Goal: Task Accomplishment & Management: Use online tool/utility

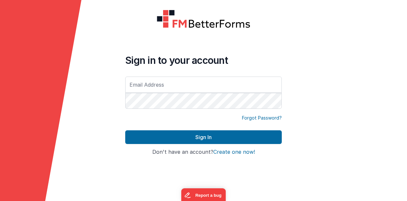
type input "[PERSON_NAME][EMAIL_ADDRESS][DOMAIN_NAME]"
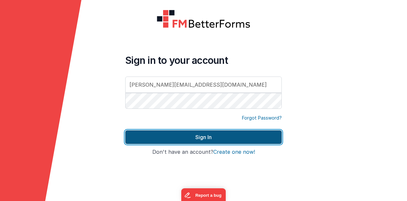
click at [200, 134] on button "Sign In" at bounding box center [203, 138] width 157 height 14
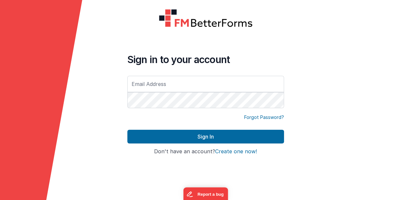
type input "[PERSON_NAME][EMAIL_ADDRESS][DOMAIN_NAME]"
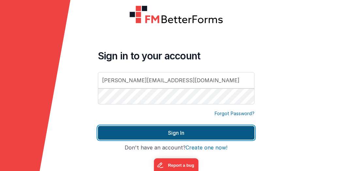
click at [184, 133] on button "Sign In" at bounding box center [176, 133] width 157 height 14
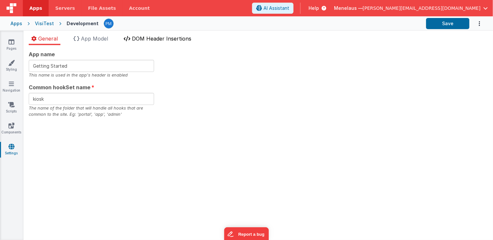
click at [183, 36] on span "DOM Header Insertions" at bounding box center [161, 38] width 59 height 7
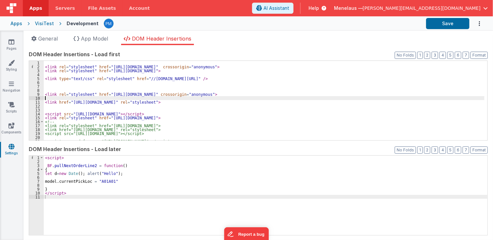
click at [294, 97] on div "< link rel = "stylesheet" href = "https://cdn.jsdelivr.net/npm/bootstrap@5.3.0/…" at bounding box center [264, 104] width 441 height 87
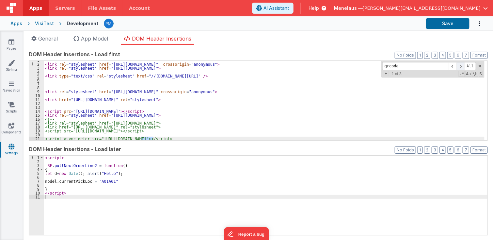
type input "qrcode"
click at [411, 64] on span at bounding box center [461, 66] width 8 height 8
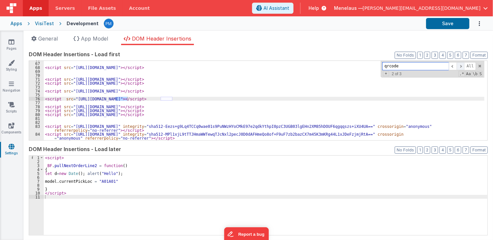
scroll to position [281, 0]
click at [411, 63] on span at bounding box center [461, 66] width 8 height 8
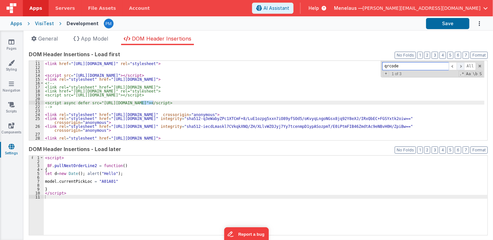
click at [411, 65] on span at bounding box center [461, 66] width 8 height 8
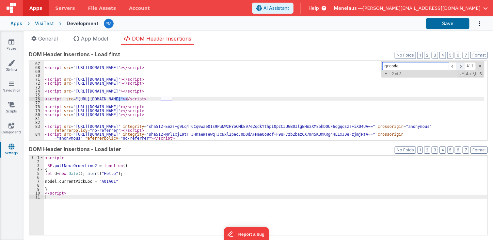
scroll to position [281, 0]
drag, startPoint x: 63, startPoint y: 99, endPoint x: 204, endPoint y: 97, distance: 141.0
click at [204, 97] on div "< script src = "https://d3sa7v0k663egw.cloudfront.net/data.js" > </ script > < …" at bounding box center [264, 100] width 441 height 87
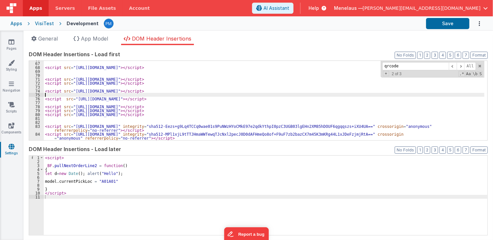
click at [334, 95] on div "< script src = "https://d3sa7v0k663egw.cloudfront.net/data.js" > </ script > < …" at bounding box center [264, 100] width 441 height 87
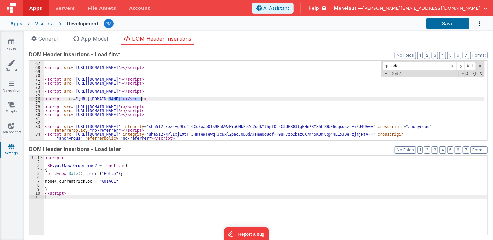
drag, startPoint x: 107, startPoint y: 97, endPoint x: 140, endPoint y: 98, distance: 33.3
click at [140, 98] on div "< script src = "https://d3sa7v0k663egw.cloudfront.net/data.js" > </ script > < …" at bounding box center [264, 100] width 441 height 87
click at [91, 99] on div "< script src = "https://d3sa7v0k663egw.cloudfront.net/data.js" > </ script > < …" at bounding box center [264, 100] width 441 height 87
click at [411, 21] on button "Save" at bounding box center [447, 23] width 43 height 11
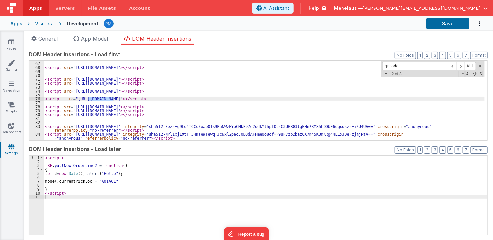
drag, startPoint x: 88, startPoint y: 98, endPoint x: 113, endPoint y: 99, distance: 24.8
click at [113, 99] on div "< script src = "https://d3sa7v0k663egw.cloudfront.net/data.js" > </ script > < …" at bounding box center [264, 100] width 441 height 87
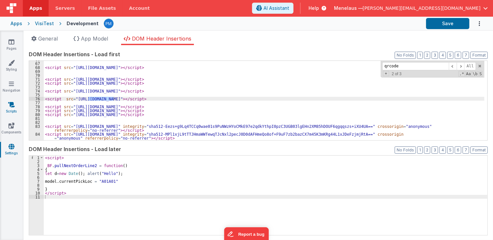
click at [8, 106] on icon at bounding box center [11, 104] width 7 height 7
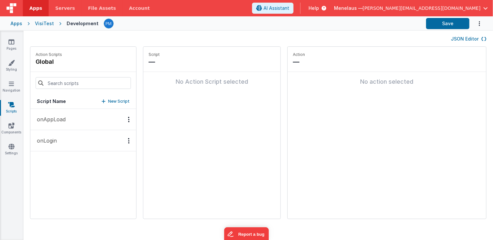
click at [74, 120] on button "onAppLoad" at bounding box center [83, 119] width 106 height 21
click at [103, 117] on button "onAppLoad" at bounding box center [83, 119] width 106 height 21
click at [59, 137] on button "onLogin" at bounding box center [83, 140] width 106 height 21
click at [56, 139] on p "onLogin" at bounding box center [45, 140] width 24 height 8
click at [56, 116] on p "onAppLoad" at bounding box center [49, 119] width 33 height 8
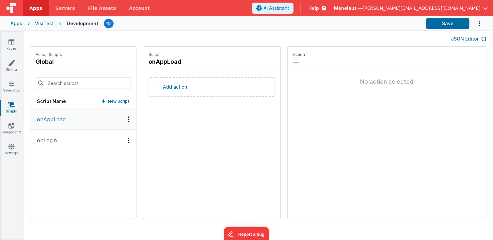
click at [40, 25] on div "VisiTest" at bounding box center [44, 23] width 19 height 7
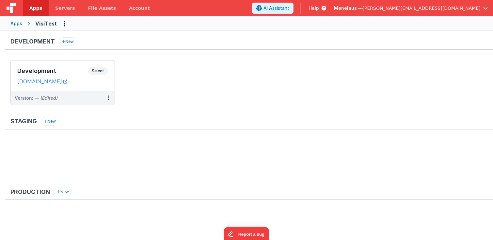
click at [19, 23] on div "Apps" at bounding box center [16, 23] width 12 height 7
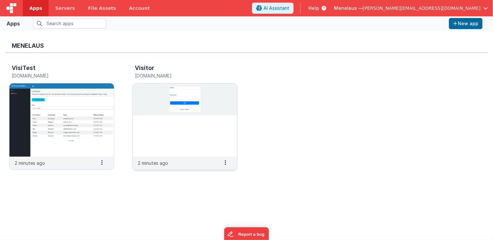
click at [163, 93] on img at bounding box center [185, 119] width 104 height 73
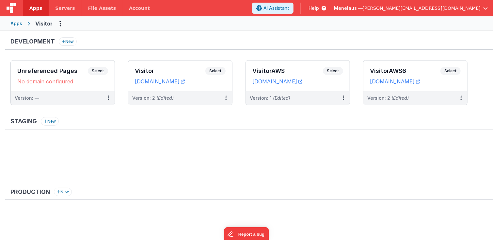
click at [40, 22] on div "Visitor" at bounding box center [43, 24] width 17 height 8
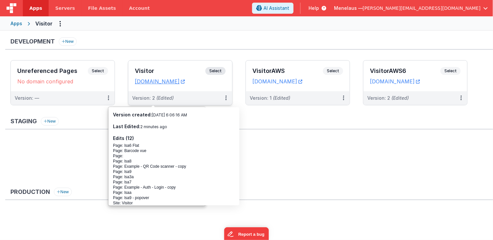
click at [190, 101] on div "Version: 2 (Edited)" at bounding box center [175, 98] width 87 height 7
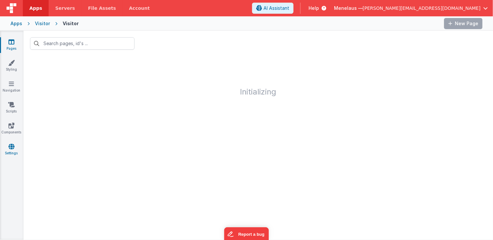
click at [12, 148] on icon at bounding box center [11, 146] width 6 height 7
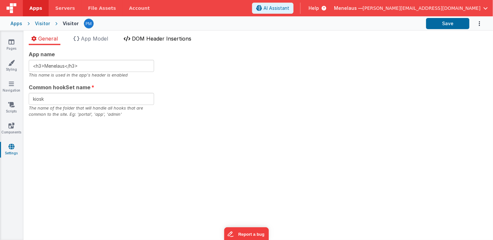
click at [157, 39] on span "DOM Header Insertions" at bounding box center [161, 38] width 59 height 7
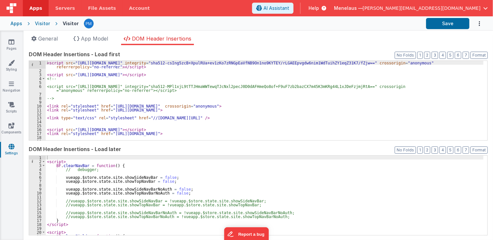
click at [373, 116] on div "< script src = "https://cdnjs.cloudflare.com/ajax/libs/Sortable/1.15.6/Sortable…" at bounding box center [265, 106] width 438 height 91
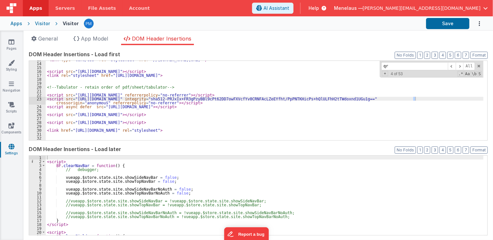
scroll to position [324, 0]
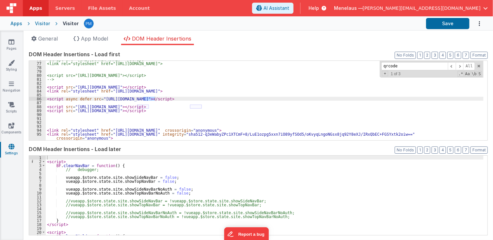
type input "qrcode"
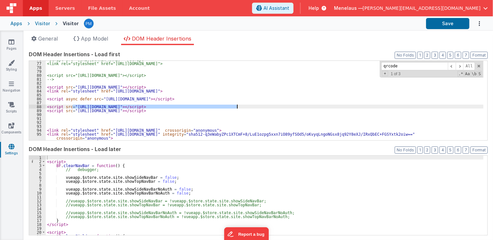
drag, startPoint x: 72, startPoint y: 105, endPoint x: 237, endPoint y: 107, distance: 165.2
click at [237, 107] on div "<script src="https://cdn.jsdelivr.net/npm/tailwindcss@3.3.5/lib/index.min.js"><…" at bounding box center [265, 102] width 438 height 91
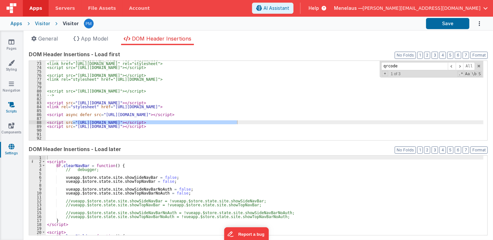
click at [11, 102] on icon at bounding box center [11, 104] width 7 height 7
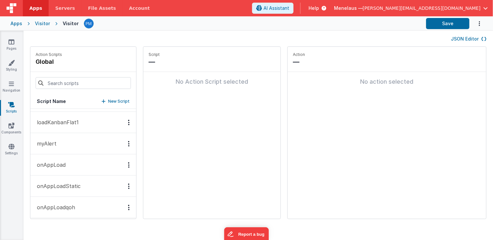
scroll to position [64, 0]
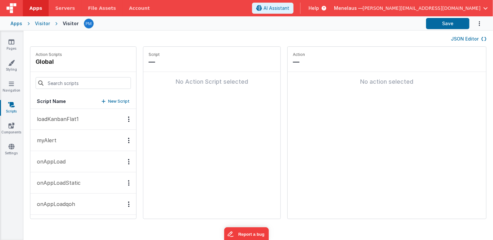
click at [84, 152] on button "onAppLoad" at bounding box center [83, 161] width 106 height 21
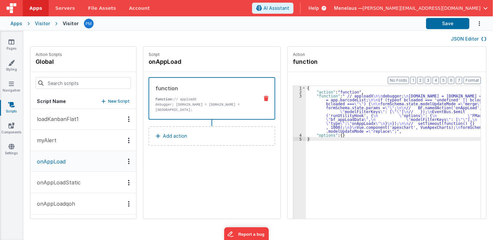
click at [84, 183] on button "onAppLoadStatic" at bounding box center [83, 182] width 106 height 21
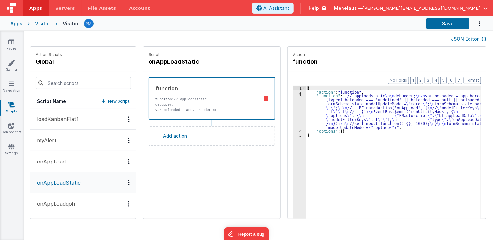
click at [84, 199] on button "onAppLoadqoh" at bounding box center [83, 203] width 106 height 21
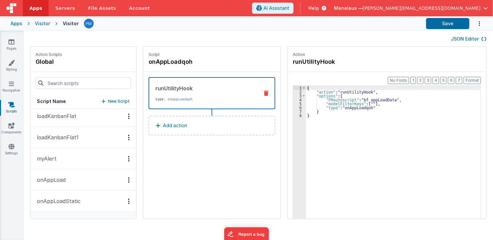
scroll to position [52, 0]
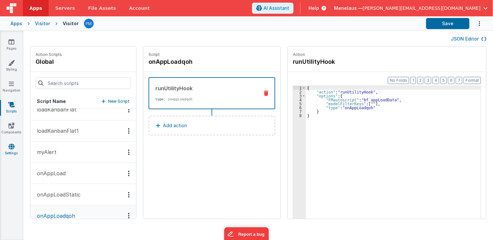
click at [10, 144] on icon at bounding box center [11, 146] width 6 height 7
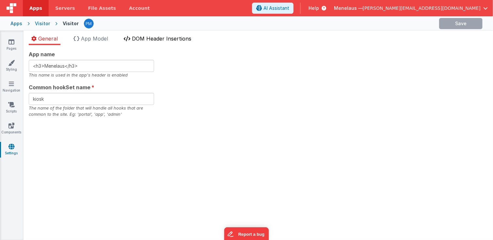
click at [147, 37] on span "DOM Header Insertions" at bounding box center [161, 38] width 59 height 7
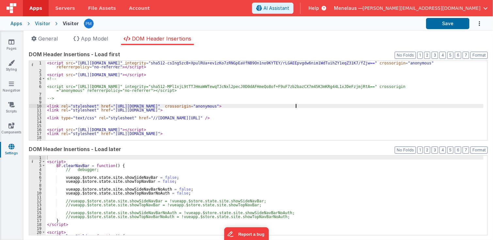
click at [403, 104] on div "< script src = "https://cdnjs.cloudflare.com/ajax/libs/Sortable/1.15.6/Sortable…" at bounding box center [265, 106] width 438 height 91
click at [410, 102] on div "< script src = "https://cdnjs.cloudflare.com/ajax/libs/Sortable/1.15.6/Sortable…" at bounding box center [265, 106] width 438 height 91
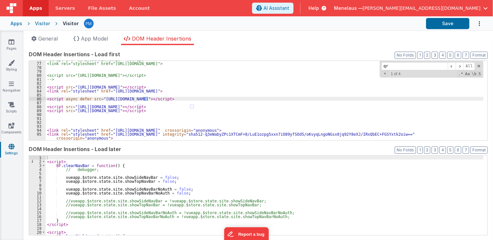
scroll to position [324, 0]
type input "qrcode"
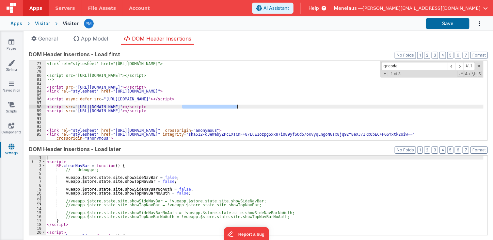
drag, startPoint x: 182, startPoint y: 105, endPoint x: 236, endPoint y: 106, distance: 53.9
click at [236, 106] on div "<script src="https://cdn.jsdelivr.net/npm/tailwindcss@3.3.5/lib/index.min.js"><…" at bounding box center [265, 102] width 438 height 91
click at [12, 141] on div "Pages Styling Navigation Scripts Components Settings" at bounding box center [12, 135] width 24 height 209
click at [9, 148] on icon at bounding box center [11, 146] width 6 height 7
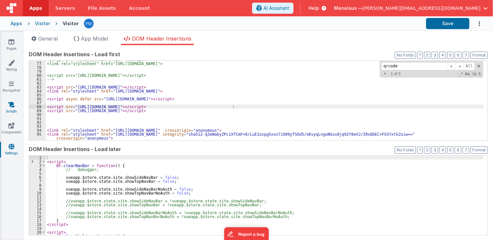
click at [10, 106] on icon at bounding box center [11, 104] width 7 height 7
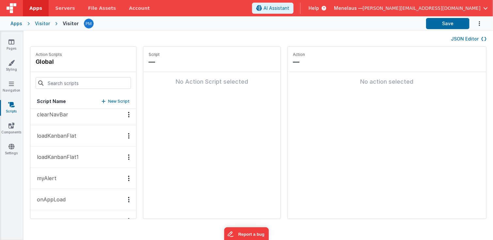
scroll to position [64, 0]
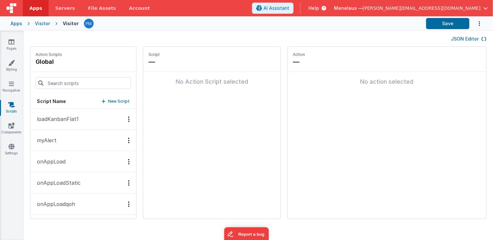
click at [85, 156] on button "onAppLoad" at bounding box center [83, 161] width 106 height 21
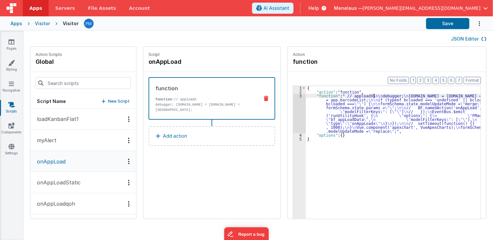
click at [367, 95] on div "{ "action" : "function" , "function" : " // apploadX \n\n debugger; \n window.m…" at bounding box center [397, 166] width 182 height 161
click at [293, 111] on div "3" at bounding box center [299, 113] width 13 height 39
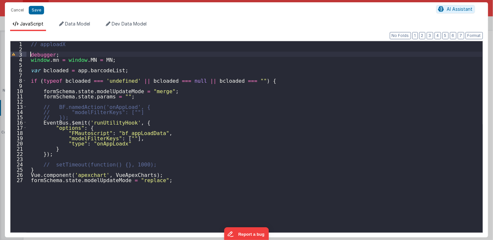
click at [29, 53] on div "// apploadX debugger ; window . mn = window . MN = MN ; var bcloaded = app . ba…" at bounding box center [254, 141] width 456 height 201
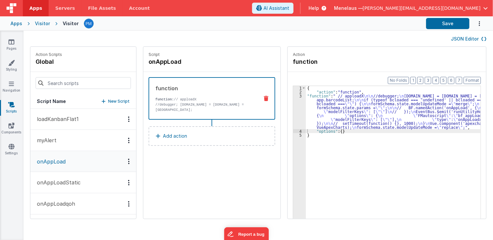
drag, startPoint x: 251, startPoint y: 127, endPoint x: 297, endPoint y: 120, distance: 46.5
click at [282, 122] on div "Action Scripts global Script Name New Script MNrunUtilityHook clearNavBar loadK…" at bounding box center [258, 135] width 469 height 179
click at [9, 148] on icon at bounding box center [11, 146] width 6 height 7
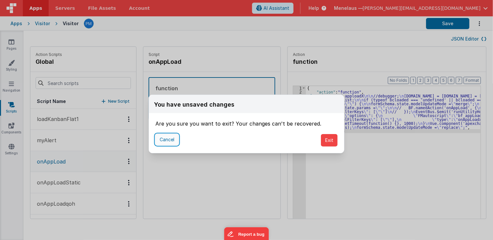
click at [169, 137] on button "Cancel" at bounding box center [166, 139] width 23 height 11
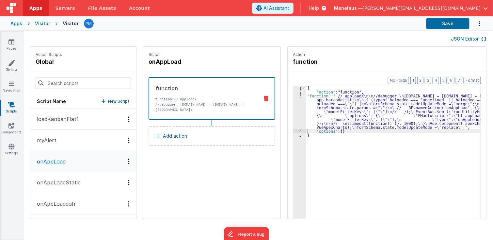
click at [350, 167] on div "{ "action" : "function" , "function" : " // apploadX \n\n //debugger; \n window…" at bounding box center [397, 166] width 182 height 161
click at [411, 21] on button "Save" at bounding box center [447, 23] width 43 height 11
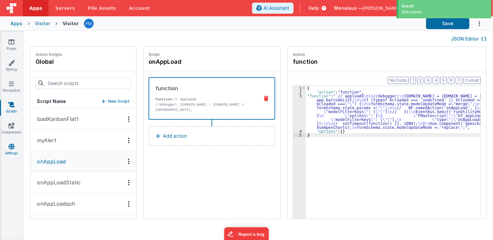
click at [8, 146] on icon at bounding box center [11, 146] width 6 height 7
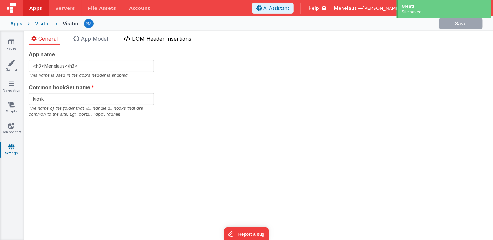
click at [182, 39] on span "DOM Header Insertions" at bounding box center [161, 38] width 59 height 7
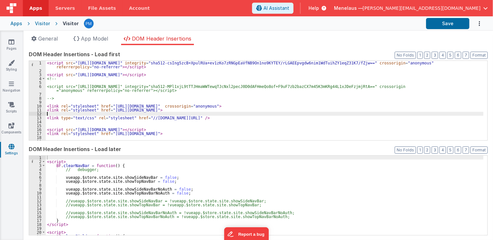
click at [330, 112] on div "< script src = "https://cdnjs.cloudflare.com/ajax/libs/Sortable/1.15.6/Sortable…" at bounding box center [265, 106] width 438 height 91
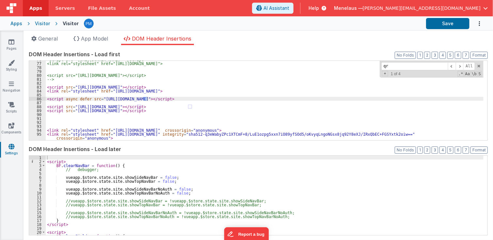
scroll to position [324, 0]
type input "qrcode"
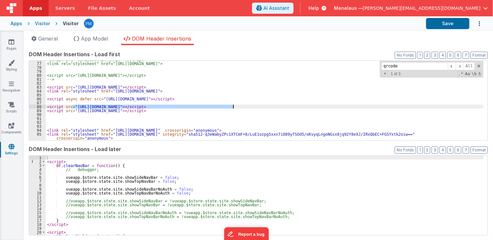
drag, startPoint x: 72, startPoint y: 106, endPoint x: 232, endPoint y: 106, distance: 160.6
click at [232, 106] on div "<script src="https://cdn.jsdelivr.net/npm/tailwindcss@3.3.5/lib/index.min.js"><…" at bounding box center [265, 102] width 438 height 91
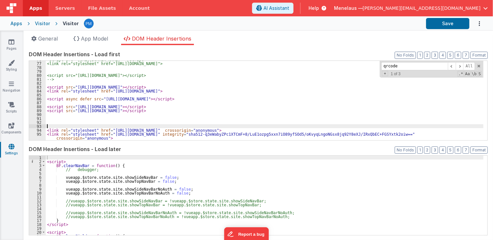
click at [172, 124] on div "<script src="https://cdn.jsdelivr.net/npm/tailwindcss@3.3.5/lib/index.min.js"><…" at bounding box center [265, 102] width 438 height 91
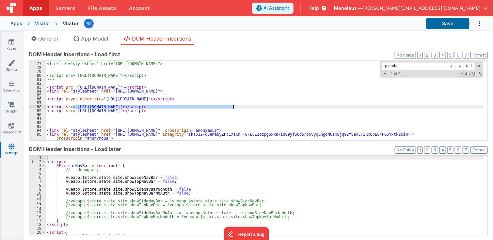
drag, startPoint x: 72, startPoint y: 105, endPoint x: 233, endPoint y: 106, distance: 161.6
click at [233, 106] on div "<script src="https://cdn.jsdelivr.net/npm/tailwindcss@3.3.5/lib/index.min.js"><…" at bounding box center [265, 102] width 438 height 91
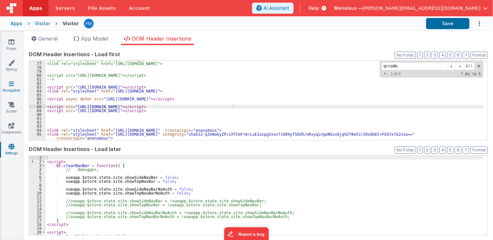
click at [14, 83] on link "Navigation" at bounding box center [12, 86] width 24 height 13
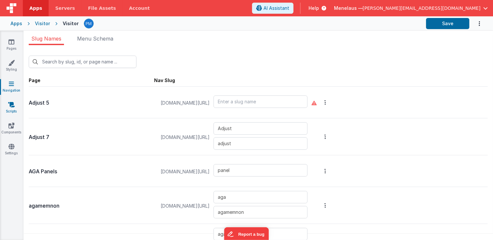
click at [12, 105] on icon at bounding box center [11, 104] width 7 height 7
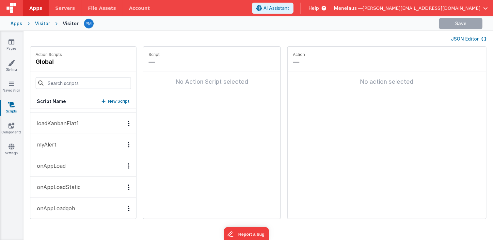
scroll to position [64, 0]
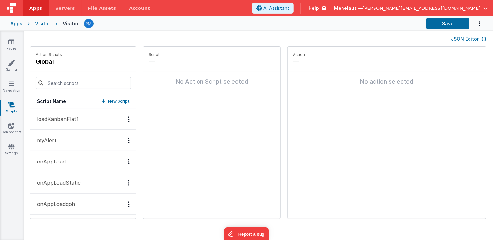
click at [96, 163] on button "onAppLoad" at bounding box center [83, 161] width 106 height 21
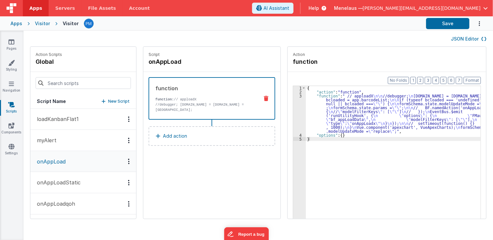
click at [71, 180] on p "onAppLoadStatic" at bounding box center [57, 182] width 48 height 8
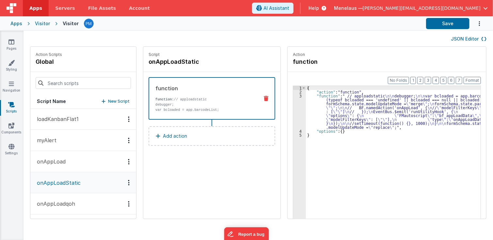
click at [377, 96] on div "{ "action" : "function" , "function" : " // apploadstatic \n\n debugger; \n\n v…" at bounding box center [397, 166] width 182 height 161
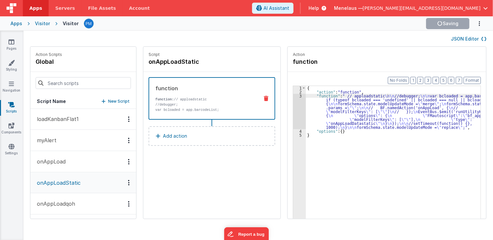
click at [72, 199] on p "onAppLoadqoh" at bounding box center [54, 203] width 42 height 8
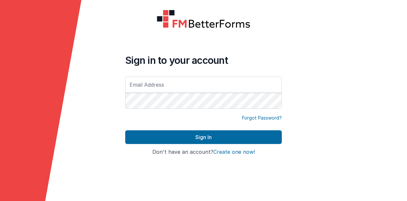
click at [225, 121] on div "Forgot Password?" at bounding box center [203, 118] width 157 height 7
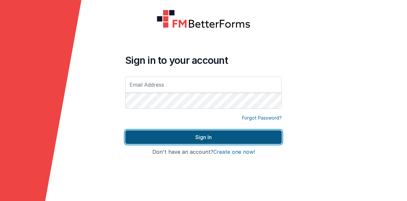
click at [213, 135] on button "Sign In" at bounding box center [203, 138] width 157 height 14
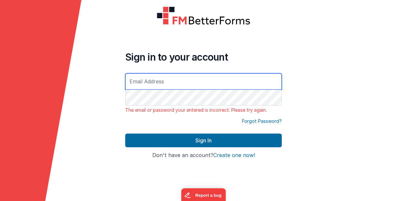
click at [207, 81] on input "text" at bounding box center [203, 81] width 157 height 16
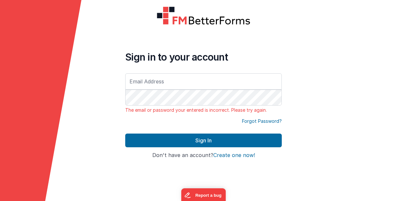
click at [315, 86] on form "Sign in to your account The email or password your entered is incorrect. Please…" at bounding box center [203, 100] width 407 height 201
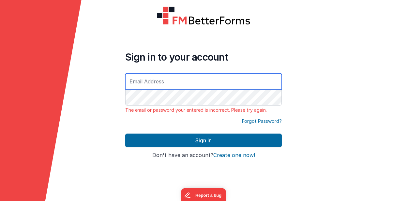
type input "paul@menelaus.co.uk"
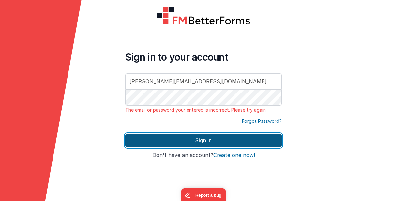
click at [218, 142] on button "Sign In" at bounding box center [203, 141] width 157 height 14
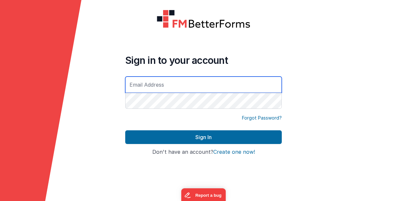
type input "[PERSON_NAME][EMAIL_ADDRESS][DOMAIN_NAME]"
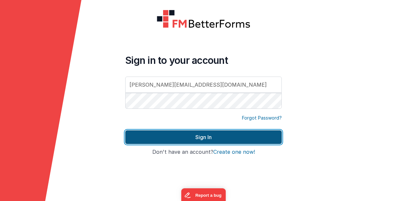
click at [204, 133] on button "Sign In" at bounding box center [203, 138] width 157 height 14
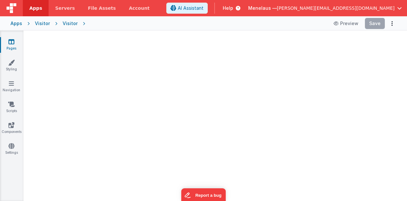
click at [66, 23] on div "Visitor" at bounding box center [70, 23] width 15 height 7
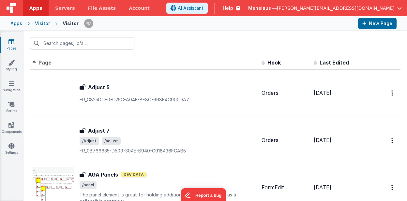
click at [195, 70] on th "Page" at bounding box center [144, 62] width 229 height 13
click at [198, 94] on span at bounding box center [168, 94] width 177 height 0
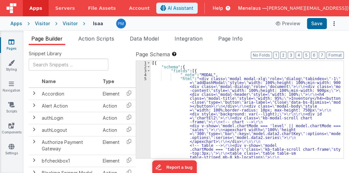
click at [70, 23] on div "Visitor" at bounding box center [70, 23] width 15 height 7
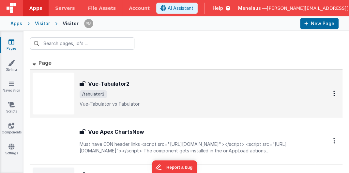
click at [192, 97] on span "/tabulator2" at bounding box center [196, 94] width 233 height 8
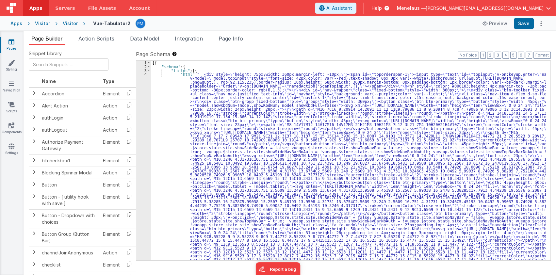
click at [68, 24] on div "Visitor" at bounding box center [70, 23] width 15 height 7
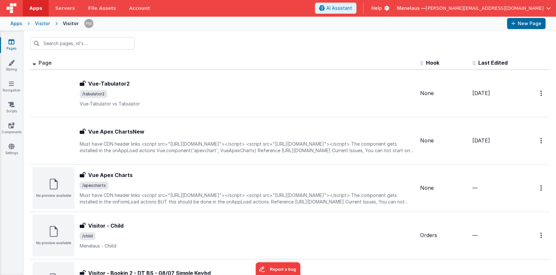
click at [349, 62] on span "Last Edited" at bounding box center [492, 62] width 29 height 7
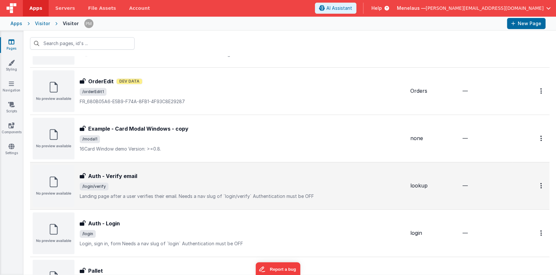
scroll to position [861, 0]
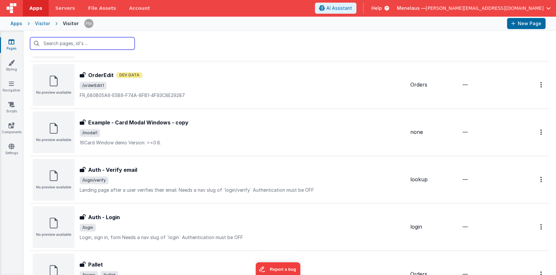
click at [86, 43] on input "text" at bounding box center [82, 43] width 104 height 12
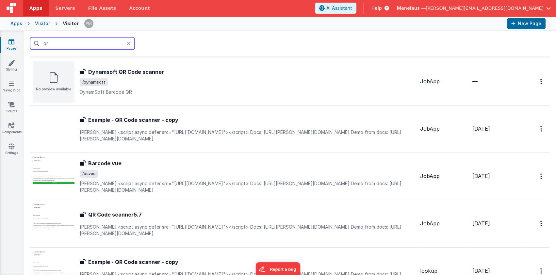
scroll to position [0, 0]
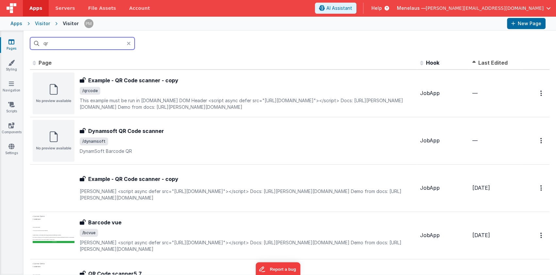
type input "qr"
click at [349, 63] on span "Last Edited" at bounding box center [492, 62] width 29 height 7
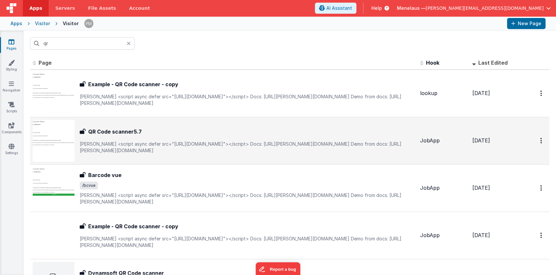
click at [128, 131] on h3 "QR Code scanner5.7" at bounding box center [115, 132] width 54 height 8
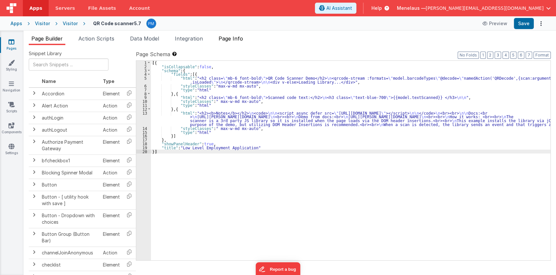
click at [235, 36] on span "Page Info" at bounding box center [230, 38] width 24 height 7
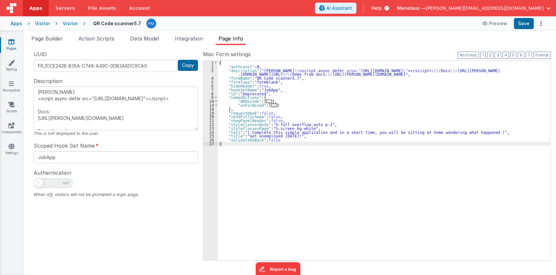
click at [266, 101] on span "..." at bounding box center [269, 102] width 6 height 4
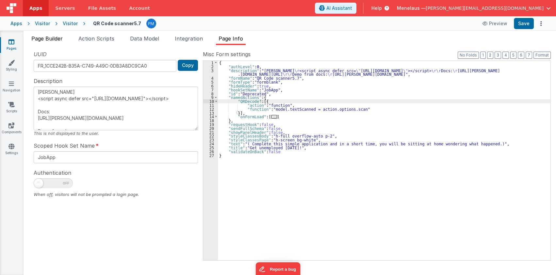
click at [64, 39] on li "Page Builder" at bounding box center [47, 40] width 37 height 10
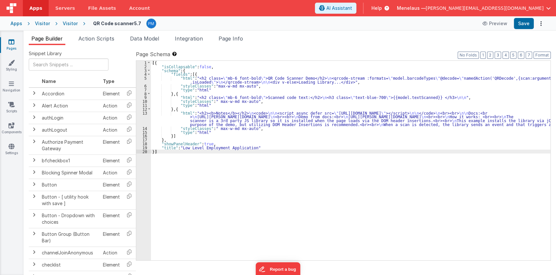
click at [349, 79] on div "[{ "isCollapsable" : false , "schema" : { "fields" : [{ "html" : "<h2 class= \"…" at bounding box center [350, 164] width 399 height 207
click at [349, 77] on div "[{ "isCollapsable" : false , "schema" : { "fields" : [{ "html" : "<h2 class= \"…" at bounding box center [350, 164] width 399 height 207
click at [349, 25] on button "Save" at bounding box center [524, 23] width 20 height 11
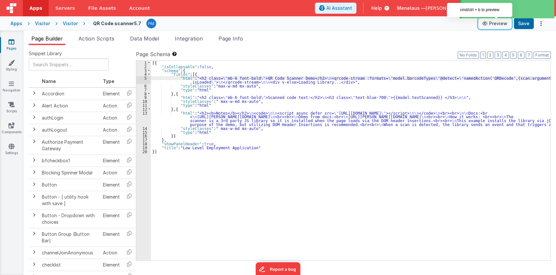
click at [349, 22] on button "Preview" at bounding box center [494, 23] width 33 height 10
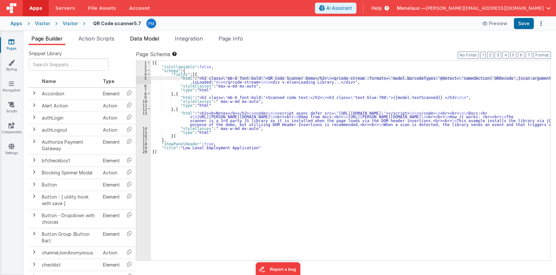
click at [151, 37] on span "Data Model" at bounding box center [144, 38] width 29 height 7
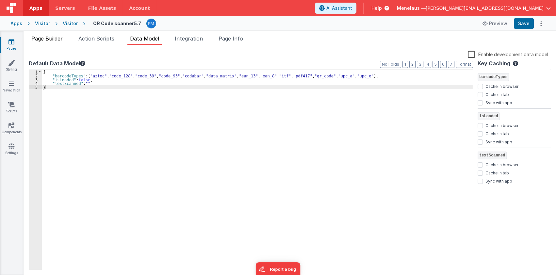
click at [45, 36] on span "Page Builder" at bounding box center [46, 38] width 31 height 7
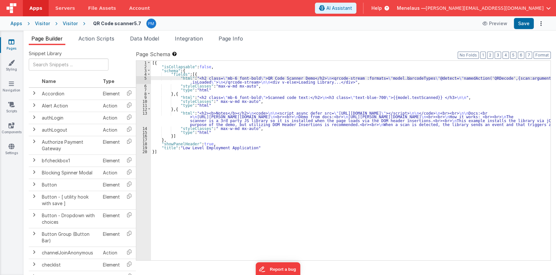
click at [349, 92] on div "[{ "isCollapsable" : false , "schema" : { "fields" : [{ "html" : "<h2 class= \"…" at bounding box center [350, 164] width 399 height 207
click at [221, 80] on div "[{ "isCollapsable" : false , "schema" : { "fields" : [{ "html" : "<h2 class= \"…" at bounding box center [350, 164] width 399 height 207
click at [146, 82] on div "5" at bounding box center [143, 80] width 15 height 8
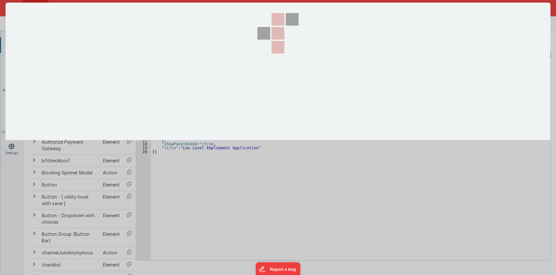
click at [146, 82] on section at bounding box center [278, 71] width 545 height 137
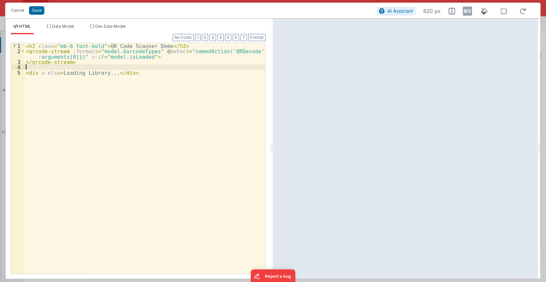
drag, startPoint x: 77, startPoint y: 55, endPoint x: 210, endPoint y: 65, distance: 133.5
click at [210, 65] on div "< h2 class = "mb-6 font-bold" > QR Code Scanner Demo </ h2 > < qrcode-stream :f…" at bounding box center [144, 164] width 241 height 242
drag, startPoint x: 230, startPoint y: 52, endPoint x: 69, endPoint y: 58, distance: 160.7
click at [69, 58] on div "< h2 class = "mb-6 font-bold" > QR Code Scanner Demo </ h2 > < qrcode-stream :f…" at bounding box center [144, 164] width 241 height 242
click at [35, 13] on button "Save" at bounding box center [36, 10] width 15 height 8
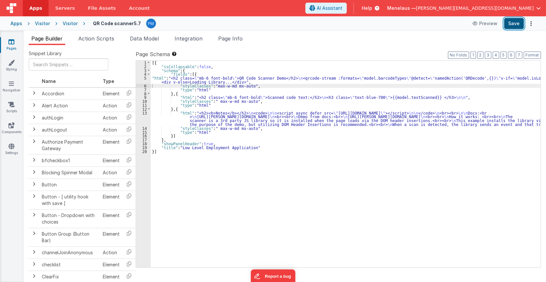
click at [349, 25] on button "Save" at bounding box center [514, 23] width 20 height 11
drag, startPoint x: 280, startPoint y: 78, endPoint x: 246, endPoint y: 83, distance: 34.4
click at [280, 78] on div "[{ "isCollapsable" : false , "schema" : { "fields" : [{ "html" : "<h2 class= \"…" at bounding box center [346, 168] width 390 height 214
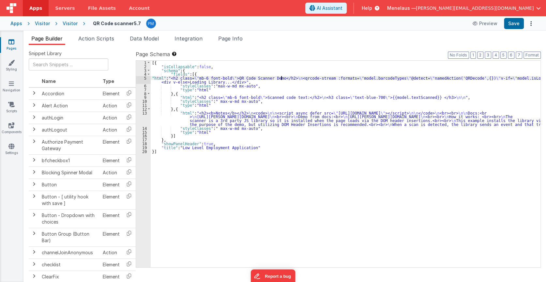
click at [147, 80] on div "5" at bounding box center [143, 80] width 15 height 8
click at [140, 80] on div "5" at bounding box center [143, 80] width 15 height 8
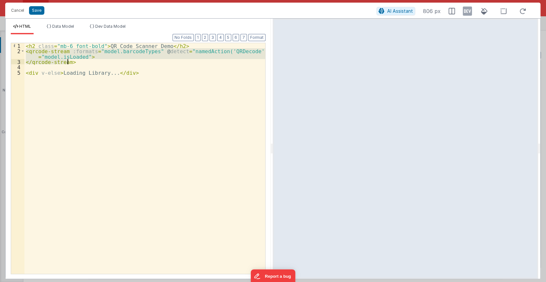
drag, startPoint x: 26, startPoint y: 51, endPoint x: 73, endPoint y: 59, distance: 48.0
click at [73, 59] on div "< h2 class = "mb-6 font-bold" > QR Code Scanner Demo </ h2 > < qrcode-stream :f…" at bounding box center [144, 164] width 241 height 242
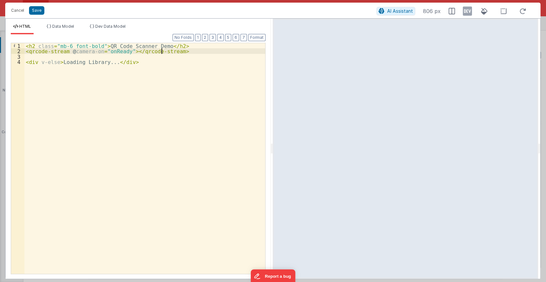
drag, startPoint x: 122, startPoint y: 61, endPoint x: 126, endPoint y: 61, distance: 3.6
click at [125, 61] on div "1 2 3 4 < h2 class = "mb-6 font-bold" > QR Code Scanner Demo </ h2 > < qrcode-s…" at bounding box center [138, 158] width 255 height 231
drag, startPoint x: 128, startPoint y: 62, endPoint x: 24, endPoint y: 65, distance: 104.2
click at [24, 65] on div "1 2 3 4 < h2 class = "mb-6 font-bold" > QR Code Scanner Demo </ h2 > < qrcode-s…" at bounding box center [138, 158] width 255 height 231
click at [120, 104] on div "< h2 class = "mb-6 font-bold" > QR Code Scanner Demo </ h2 > < qrcode-stream @ …" at bounding box center [144, 164] width 241 height 242
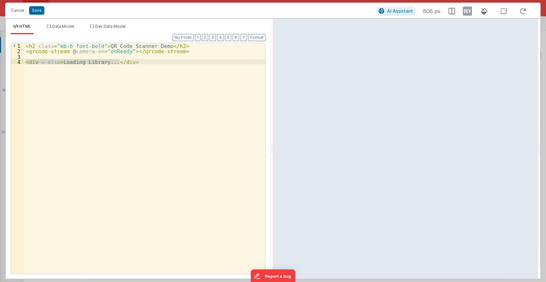
drag, startPoint x: 26, startPoint y: 62, endPoint x: 127, endPoint y: 61, distance: 100.9
click at [127, 61] on div "< h2 class = "mb-6 font-bold" > QR Code Scanner Demo </ h2 > < qrcode-stream @ …" at bounding box center [144, 164] width 241 height 242
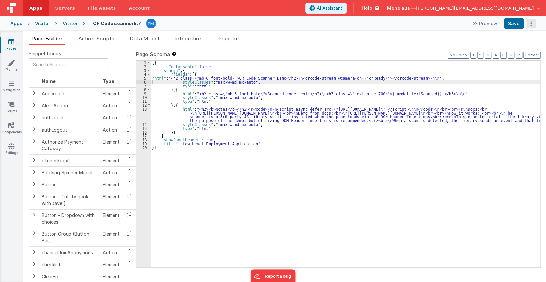
click at [349, 24] on icon "Options" at bounding box center [531, 24] width 9 height 0
click at [349, 41] on button at bounding box center [273, 141] width 546 height 282
click at [349, 41] on ul "Page Builder Action Scripts Data Model Integration Page Info" at bounding box center [285, 40] width 523 height 10
click at [349, 47] on div "Snippet Library Name Type Accordion Element Alert Action Action authLogin Actio…" at bounding box center [285, 168] width 523 height 247
click at [349, 24] on icon "Options" at bounding box center [531, 24] width 9 height 0
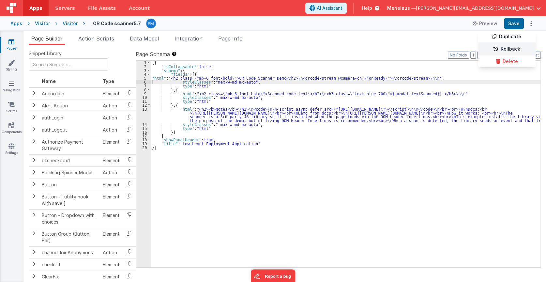
click at [349, 49] on link "Rollback" at bounding box center [507, 49] width 57 height 12
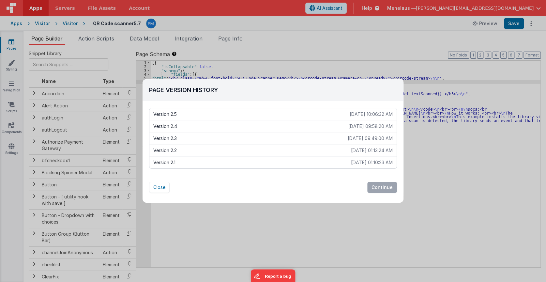
click at [168, 123] on p "Version 2.4" at bounding box center [250, 126] width 195 height 7
click at [349, 172] on button "Continue" at bounding box center [383, 187] width 30 height 11
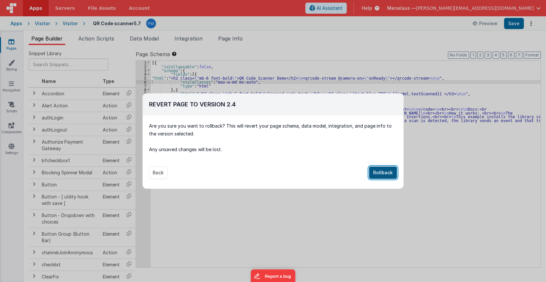
click at [349, 172] on button "Rollback" at bounding box center [383, 172] width 28 height 12
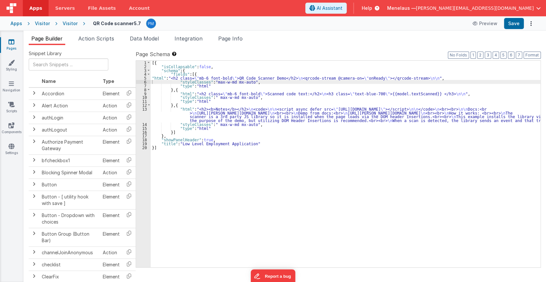
drag, startPoint x: 95, startPoint y: 23, endPoint x: 291, endPoint y: 1, distance: 197.4
click at [95, 24] on h4 "QR Code scanner5.7" at bounding box center [117, 23] width 48 height 5
drag, startPoint x: 296, startPoint y: 148, endPoint x: 105, endPoint y: 40, distance: 218.8
click at [295, 148] on div "[{ "isCollapsable" : false , "schema" : { "fields" : [{ "html" : "<h2 class= \"…" at bounding box center [346, 168] width 390 height 214
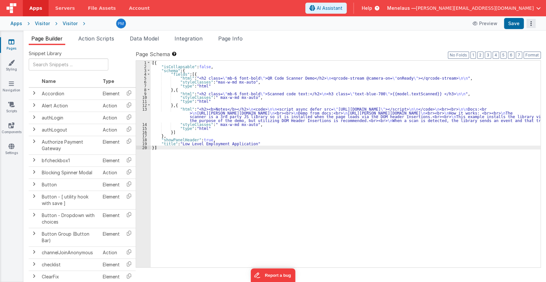
click at [532, 24] on button "Options" at bounding box center [531, 23] width 9 height 9
click at [516, 47] on link "Rollback" at bounding box center [507, 49] width 57 height 12
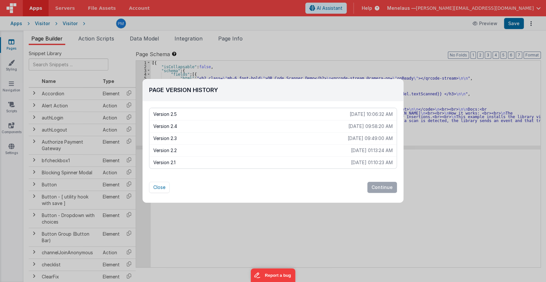
click at [180, 138] on p "Version 2.3" at bounding box center [250, 138] width 195 height 7
click at [377, 186] on button "Continue" at bounding box center [383, 187] width 30 height 11
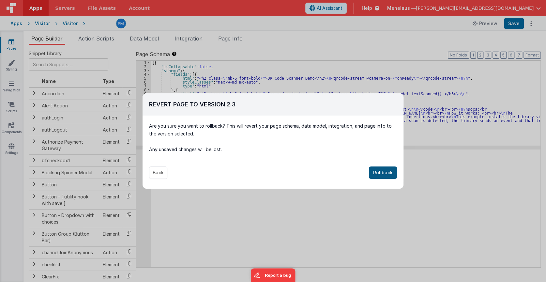
drag, startPoint x: 377, startPoint y: 186, endPoint x: 387, endPoint y: 172, distance: 17.1
click at [388, 174] on div "Revert Page To Version 2 .3 Version 2.5 2025-09-30 10:06:32 AM Version 2.4 2025…" at bounding box center [273, 140] width 261 height 95
click at [387, 172] on button "Rollback" at bounding box center [383, 172] width 28 height 12
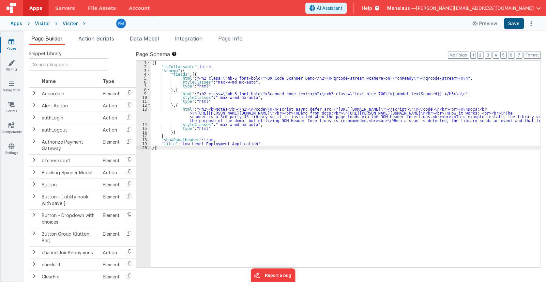
click at [453, 86] on div "[{ "isCollapsable" : false , "schema" : { "fields" : [{ "html" : "<h2 class= \"…" at bounding box center [346, 168] width 390 height 214
click at [516, 24] on button "Save" at bounding box center [514, 23] width 20 height 11
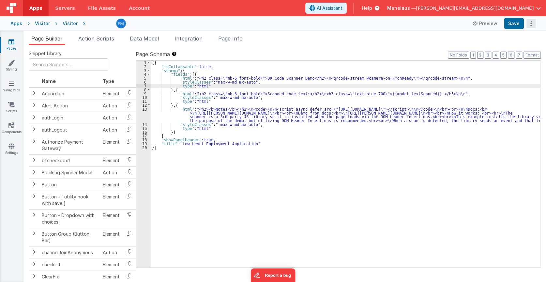
click at [530, 24] on icon "Options" at bounding box center [531, 24] width 9 height 0
click at [512, 49] on link "Rollback" at bounding box center [507, 49] width 57 height 12
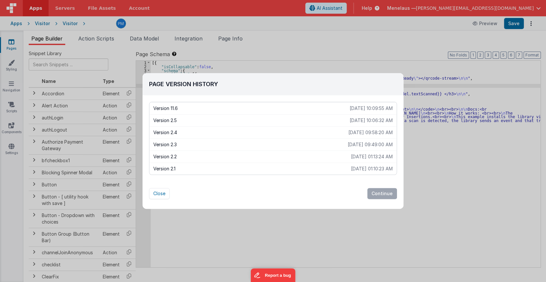
click at [364, 154] on p "[DATE] 01:13:24 AM" at bounding box center [372, 156] width 42 height 7
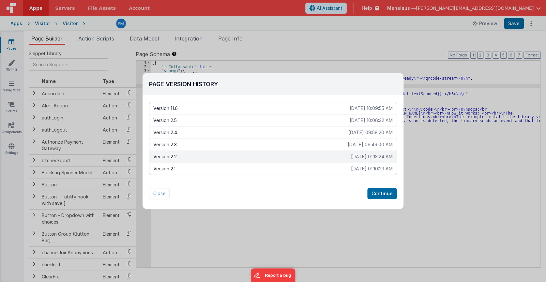
click at [260, 156] on p "Version 2.2" at bounding box center [252, 156] width 198 height 7
click at [384, 191] on button "Continue" at bounding box center [383, 193] width 30 height 11
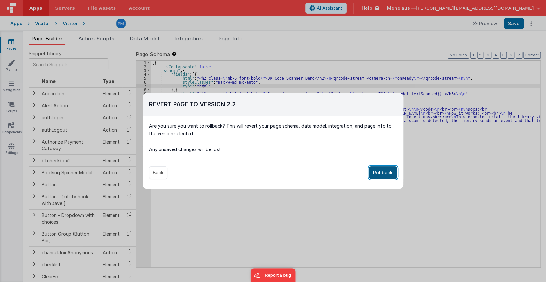
click at [388, 171] on button "Rollback" at bounding box center [383, 172] width 28 height 12
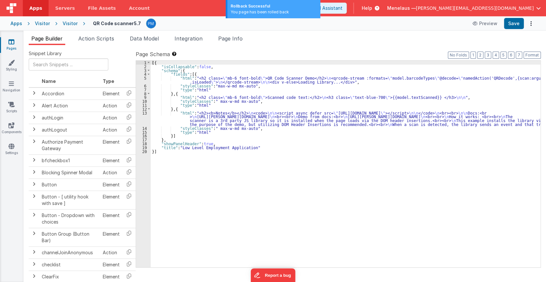
click at [442, 91] on div "[{ "isCollapsable" : false , "schema" : { "fields" : [{ "html" : "<h2 class= \"…" at bounding box center [346, 168] width 390 height 214
click at [402, 78] on div "[{ "isCollapsable" : false , "schema" : { "fields" : [{ "html" : "<h2 class= \"…" at bounding box center [346, 168] width 390 height 214
click at [402, 76] on div "[{ "isCollapsable" : false , "schema" : { "fields" : [{ "html" : "<h2 class= \"…" at bounding box center [346, 164] width 390 height 207
click at [402, 76] on div "[{ "isCollapsable" : false , "schema" : { "fields" : [{ "html" : "<h2 class= \"…" at bounding box center [346, 168] width 390 height 214
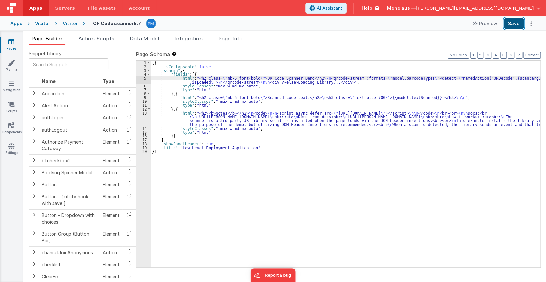
click at [512, 23] on button "Save" at bounding box center [514, 23] width 20 height 11
click at [383, 91] on div "[{ "isCollapsable" : false , "schema" : { "fields" : [{ "html" : "<h2 class= \"…" at bounding box center [346, 168] width 390 height 214
drag, startPoint x: 398, startPoint y: 77, endPoint x: 408, endPoint y: 77, distance: 10.5
click at [408, 77] on div "[{ "isCollapsable" : false , "schema" : { "fields" : [{ "html" : "<h2 class= \"…" at bounding box center [346, 168] width 390 height 214
click at [237, 38] on span "Page Info" at bounding box center [230, 38] width 24 height 7
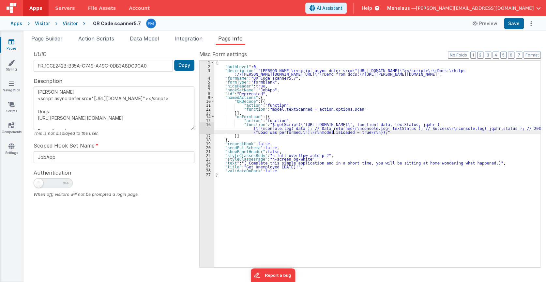
click at [333, 132] on div "{ "authLevel" : 0 , "description" : "DOM Header \r <script async defer src= \" …" at bounding box center [377, 168] width 326 height 214
click at [320, 130] on div "{ "authLevel" : 0 , "description" : "DOM Header \r <script async defer src= \" …" at bounding box center [377, 168] width 326 height 214
click at [205, 130] on div "16" at bounding box center [207, 127] width 15 height 11
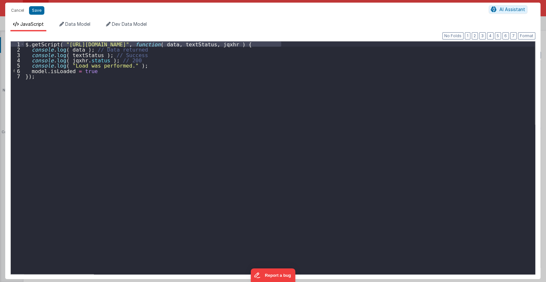
drag, startPoint x: 62, startPoint y: 43, endPoint x: 281, endPoint y: 44, distance: 219.1
click at [281, 44] on div "$ . getScript ( "https://cdn.jsdelivr.net/npm/vue-qrcode-reader@5.7/dist/vue-qr…" at bounding box center [279, 163] width 511 height 244
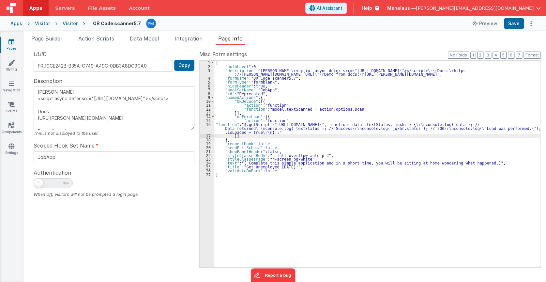
type textarea "[PERSON_NAME] <script async defer src="[URL][DOMAIN_NAME]"></script> Docs: [URL…"
click at [52, 38] on span "Page Builder" at bounding box center [46, 38] width 31 height 7
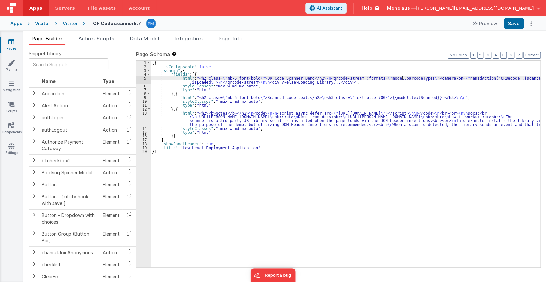
click at [403, 77] on div "[{ "isCollapsable" : false , "schema" : { "fields" : [{ "html" : "<h2 class= \"…" at bounding box center [346, 168] width 390 height 214
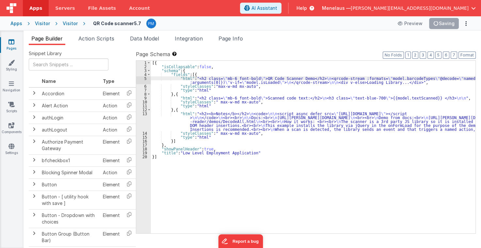
drag, startPoint x: 291, startPoint y: 137, endPoint x: 288, endPoint y: 124, distance: 13.9
click at [291, 136] on div "[{ "isCollapsable" : false , "schema" : { "fields" : [{ "html" : "<h2 class= \"…" at bounding box center [313, 151] width 324 height 181
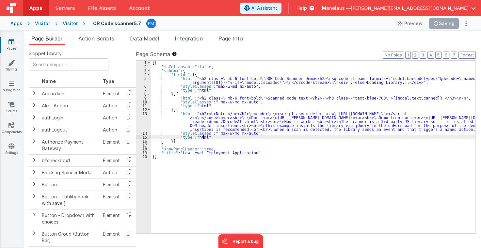
click at [287, 121] on div "[{ "isCollapsable" : false , "schema" : { "fields" : [{ "html" : "<h2 class= \"…" at bounding box center [313, 151] width 324 height 181
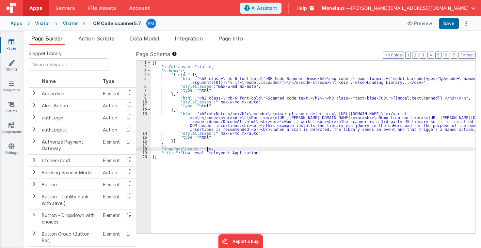
click at [350, 150] on div "[{ "isCollapsable" : false , "schema" : { "fields" : [{ "html" : "<h2 class= \"…" at bounding box center [313, 151] width 324 height 181
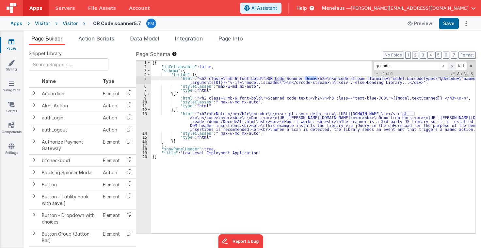
type input "qrcode"
click at [453, 65] on span at bounding box center [452, 66] width 8 height 8
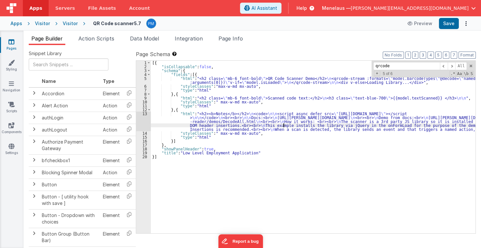
click at [283, 123] on div "[{ "isCollapsable" : false , "schema" : { "fields" : [{ "html" : "<h2 class= \"…" at bounding box center [313, 151] width 324 height 181
click at [143, 123] on div "13" at bounding box center [143, 122] width 15 height 20
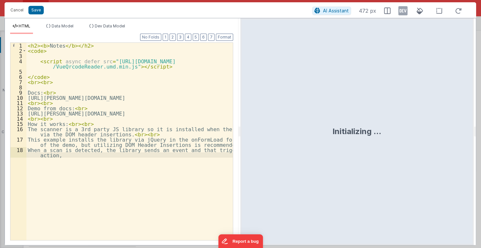
drag, startPoint x: 26, startPoint y: 90, endPoint x: 103, endPoint y: 162, distance: 104.9
click at [103, 162] on div "1 2 3 4 5 6 7 8 9 10 11 12 13 14 15 16 17 18 < h2 > < b > Notes </ b > </ h2 > …" at bounding box center [121, 141] width 223 height 198
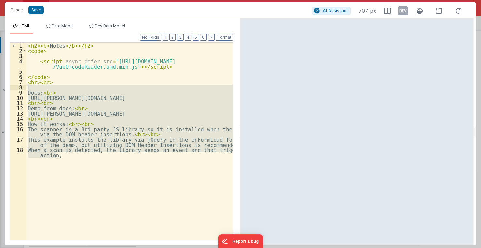
drag, startPoint x: 102, startPoint y: 162, endPoint x: 21, endPoint y: 89, distance: 108.6
click at [21, 89] on div "1 2 3 4 5 6 7 8 9 10 11 12 13 14 15 16 17 18 < h2 > < b > Notes </ b > </ h2 > …" at bounding box center [121, 141] width 223 height 198
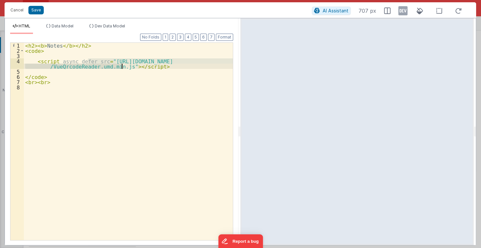
drag, startPoint x: 87, startPoint y: 60, endPoint x: 122, endPoint y: 67, distance: 35.6
click at [122, 67] on div "< h2 > < b > Notes </ b > </ h2 > < code > < script async defer src = "https://…" at bounding box center [128, 147] width 209 height 208
click at [35, 10] on button "Save" at bounding box center [35, 10] width 15 height 8
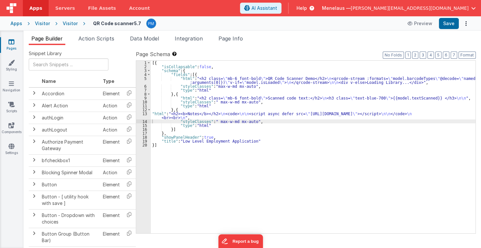
click at [56, 37] on span "Page Builder" at bounding box center [46, 38] width 31 height 7
click at [255, 82] on div "[{ "isCollapsable" : false , "schema" : { "fields" : [{ "html" : "<h2 class= \"…" at bounding box center [313, 151] width 324 height 181
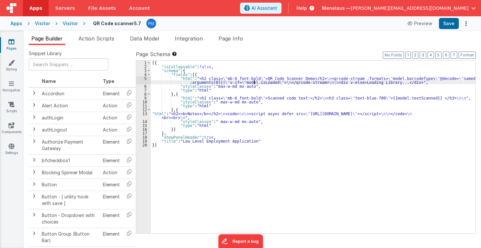
click at [138, 78] on div "5" at bounding box center [143, 80] width 15 height 8
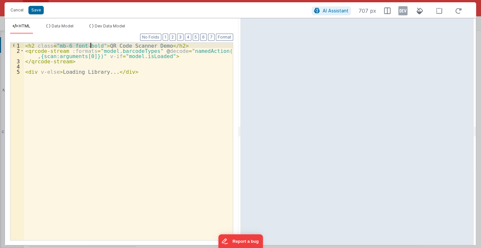
drag, startPoint x: 53, startPoint y: 46, endPoint x: 91, endPoint y: 46, distance: 37.5
click at [91, 46] on div "< h2 class = "mb-6 font-bold" > QR Code Scanner Demo </ h2 > < qrcode-stream :f…" at bounding box center [128, 147] width 209 height 208
drag, startPoint x: 18, startPoint y: 8, endPoint x: 23, endPoint y: 9, distance: 5.4
click at [23, 9] on button "Cancel" at bounding box center [17, 10] width 20 height 9
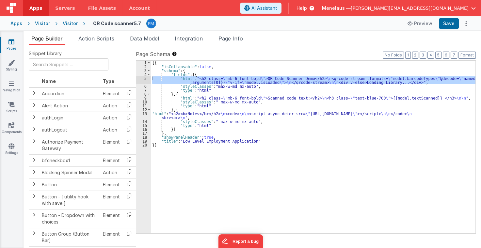
click at [260, 114] on div "[{ "isCollapsable" : false , "schema" : { "fields" : [{ "html" : "<h2 class= \"…" at bounding box center [313, 151] width 324 height 181
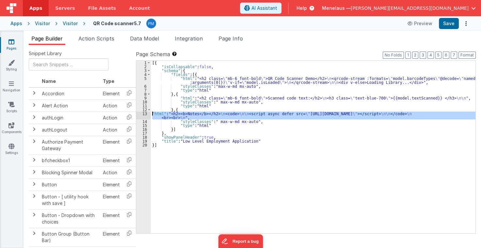
click at [139, 115] on div "13" at bounding box center [143, 116] width 15 height 8
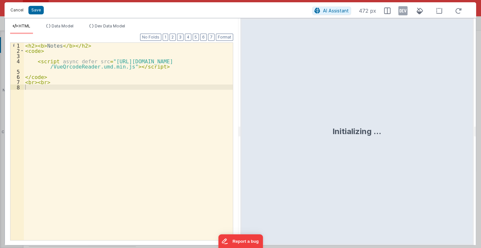
click at [14, 9] on button "Cancel" at bounding box center [17, 10] width 20 height 9
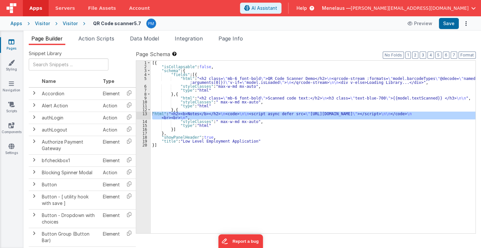
click at [144, 117] on div "13" at bounding box center [143, 116] width 15 height 8
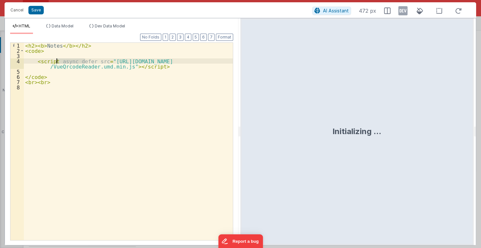
drag, startPoint x: 85, startPoint y: 61, endPoint x: 57, endPoint y: 60, distance: 27.8
click at [57, 60] on div "< h2 > < b > Notes </ b > </ h2 > < code > < script async defer src = "https://…" at bounding box center [128, 147] width 209 height 208
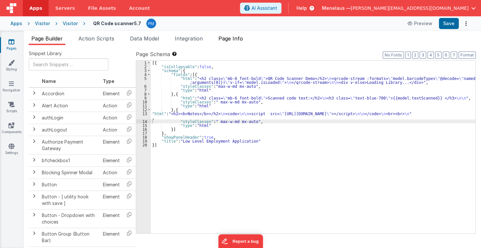
click at [238, 38] on span "Page Info" at bounding box center [230, 38] width 24 height 7
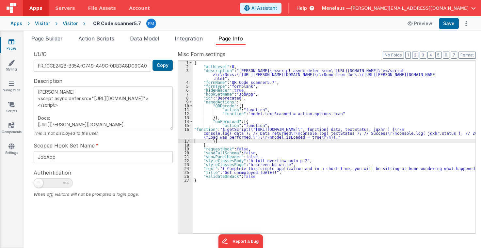
click at [260, 131] on div "{ "authLevel" : 0 , "description" : "DOM Header \r <script async defer src= \" …" at bounding box center [334, 151] width 283 height 181
click at [187, 135] on div "16" at bounding box center [185, 133] width 15 height 12
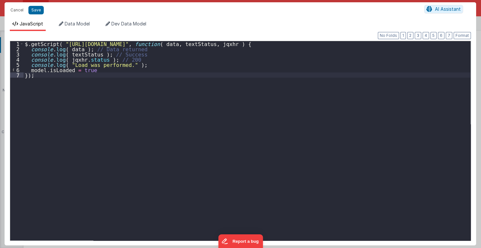
click at [359, 22] on ul "JavaScript Data Model Dev Data Model" at bounding box center [240, 26] width 471 height 10
drag, startPoint x: 82, startPoint y: 44, endPoint x: 105, endPoint y: 46, distance: 22.6
click at [105, 46] on div "$ . getScript ( "https://unpkg.com/vue-qrcode-reader/dist/VueQrcodeReader.umd.m…" at bounding box center [247, 146] width 447 height 210
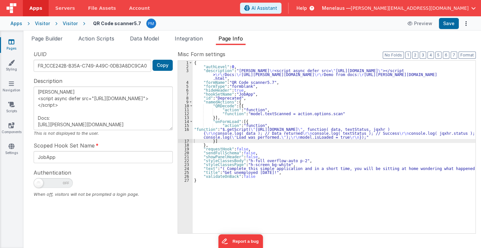
click at [282, 40] on ul "Page Builder Action Scripts Data Model Integration Page Info" at bounding box center [252, 40] width 457 height 10
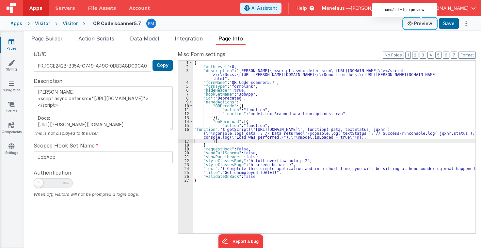
click at [431, 24] on button "Preview" at bounding box center [419, 23] width 33 height 10
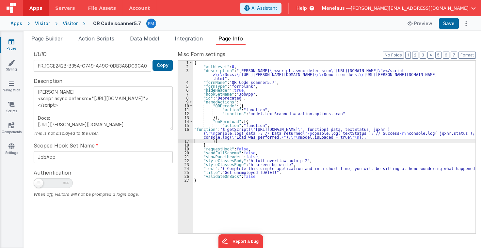
drag, startPoint x: 282, startPoint y: 136, endPoint x: 274, endPoint y: 133, distance: 8.8
click at [282, 136] on div "{ "authLevel" : 0 , "description" : "DOM Header \r <script async defer src= \" …" at bounding box center [334, 151] width 283 height 181
click at [265, 128] on div "{ "authLevel" : 0 , "description" : "DOM Header \r <script async defer src= \" …" at bounding box center [334, 151] width 283 height 181
type textarea "[PERSON_NAME] <script async defer src="[URL][DOMAIN_NAME]"></script> Docs: [URL…"
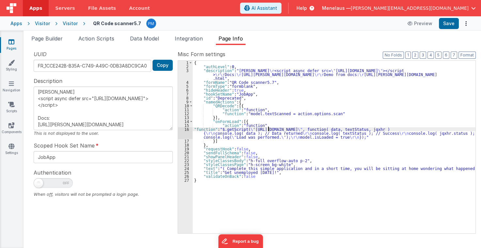
type textarea "[PERSON_NAME] <script async defer src="[URL][DOMAIN_NAME]"></script> Docs: [URL…"
drag, startPoint x: 345, startPoint y: 128, endPoint x: 396, endPoint y: 130, distance: 51.0
click at [396, 130] on div "{ "authLevel" : 0 , "description" : "DOM Header \r <script async defer src= \" …" at bounding box center [334, 151] width 283 height 181
click at [271, 134] on div "{ "authLevel" : 0 , "description" : "DOM Header \r <script async defer src= \" …" at bounding box center [334, 151] width 283 height 181
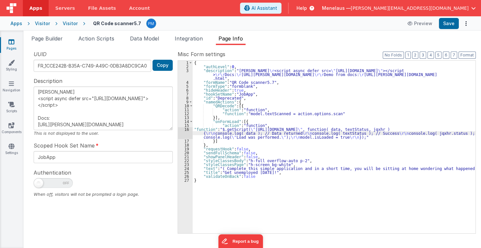
drag, startPoint x: 192, startPoint y: 135, endPoint x: 188, endPoint y: 134, distance: 4.0
click at [191, 135] on div "16" at bounding box center [185, 133] width 15 height 12
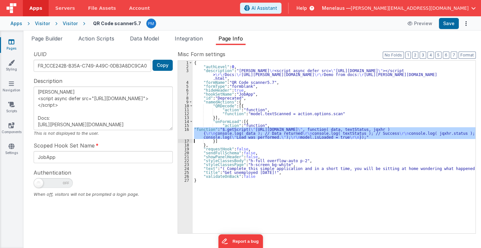
click at [182, 134] on div "16" at bounding box center [185, 133] width 15 height 12
click at [299, 128] on div "{ "authLevel" : 0 , "description" : "DOM Header \r <script async defer src= \" …" at bounding box center [334, 147] width 283 height 173
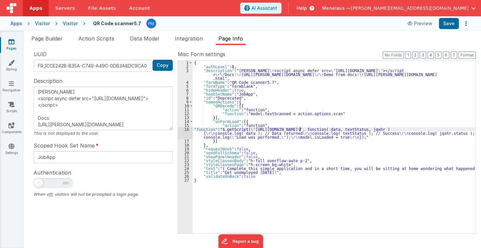
type textarea "[PERSON_NAME] <script async defer src="[URL][DOMAIN_NAME]"></script> Docs: [URL…"
click at [299, 130] on div "{ "authLevel" : 0 , "description" : "DOM Header \r <script async defer src= \" …" at bounding box center [334, 151] width 283 height 181
type textarea "[PERSON_NAME] <script async defer src="[URL][DOMAIN_NAME]"></script> Docs: [URL…"
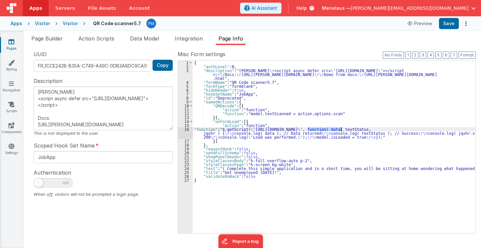
drag, startPoint x: 307, startPoint y: 129, endPoint x: 341, endPoint y: 129, distance: 34.0
click at [341, 129] on div "{ "authLevel" : 0 , "description" : "DOM Header \r <script async defer src= \" …" at bounding box center [334, 151] width 283 height 181
click at [372, 111] on div "{ "authLevel" : 0 , "description" : "DOM Header \r <script async defer src= \" …" at bounding box center [334, 151] width 283 height 181
click at [245, 135] on div "{ "authLevel" : 0 , "description" : "DOM Header \r <script async defer src= \" …" at bounding box center [334, 151] width 283 height 181
click at [185, 135] on div "16" at bounding box center [185, 133] width 15 height 12
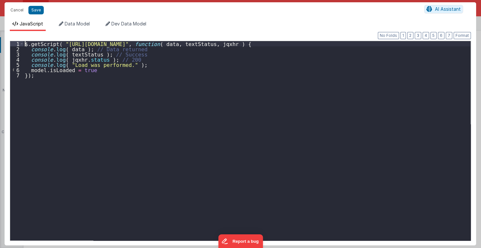
click at [26, 43] on div "$ . getScript ( "https://cdn.jsdeliver.net/npm/vue-qrcode-reader/dist/VueQrcode…" at bounding box center [247, 146] width 447 height 210
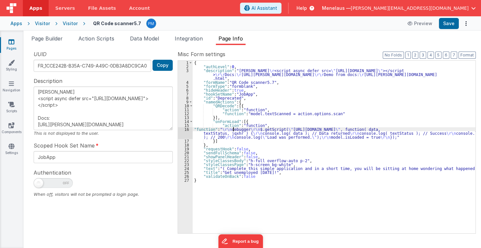
click at [233, 130] on div "{ "authLevel" : 0 , "description" : "DOM Header \r <script async defer src= \" …" at bounding box center [334, 151] width 283 height 181
drag, startPoint x: 280, startPoint y: 129, endPoint x: 435, endPoint y: 128, distance: 154.4
click at [435, 128] on div "{ "authLevel" : 0 , "description" : "DOM Header \r <script async defer src= \" …" at bounding box center [334, 151] width 283 height 181
type textarea "[PERSON_NAME] <script async defer src="[URL][DOMAIN_NAME]"></script> Docs: [URL…"
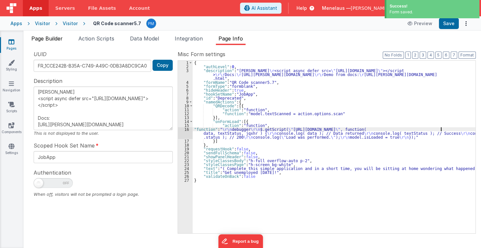
click at [55, 39] on span "Page Builder" at bounding box center [46, 38] width 31 height 7
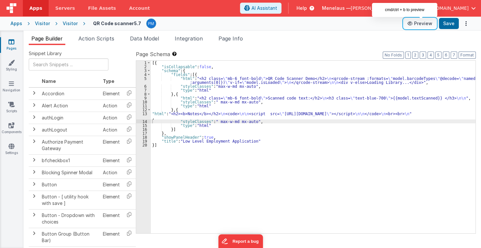
click at [424, 25] on button "Preview" at bounding box center [419, 23] width 33 height 10
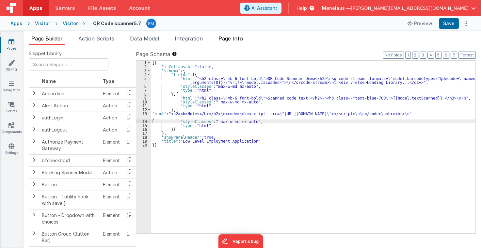
click at [242, 39] on span "Page Info" at bounding box center [230, 38] width 24 height 7
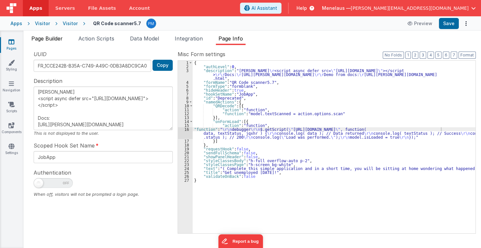
click at [56, 37] on span "Page Builder" at bounding box center [46, 38] width 31 height 7
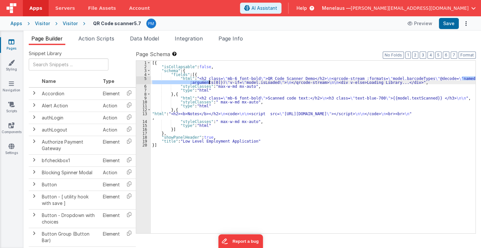
drag, startPoint x: 461, startPoint y: 77, endPoint x: 209, endPoint y: 83, distance: 252.1
click at [209, 83] on div "[{ "isCollapsable" : false , "schema" : { "fields" : [{ "html" : "<h2 class= \"…" at bounding box center [313, 151] width 324 height 181
click at [215, 80] on div "[{ "isCollapsable" : false , "schema" : { "fields" : [{ "html" : "<h2 class= \"…" at bounding box center [313, 151] width 324 height 181
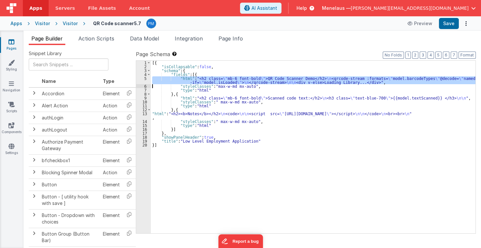
click at [140, 81] on div "5" at bounding box center [143, 80] width 15 height 8
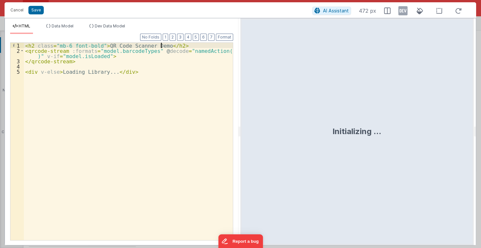
click at [171, 45] on div "< h2 class = "mb-6 font-bold" > QR Code Scanner Demo </ h2 > < qrcode-stream :f…" at bounding box center [128, 147] width 209 height 208
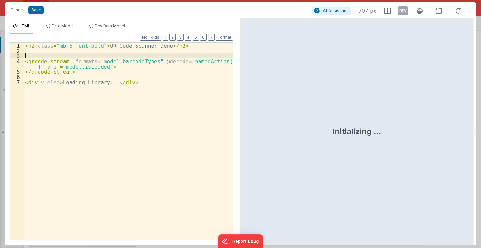
paste textarea
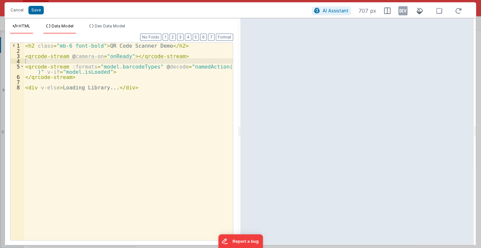
click at [70, 24] on span "Data Model" at bounding box center [63, 26] width 22 height 5
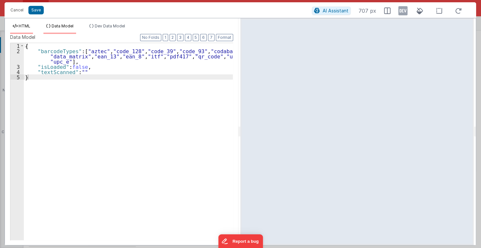
click at [29, 25] on span "HTML" at bounding box center [25, 26] width 12 height 5
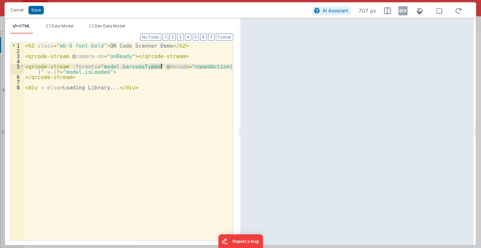
drag, startPoint x: 150, startPoint y: 66, endPoint x: 160, endPoint y: 68, distance: 9.3
click at [160, 68] on div "< h2 class = "mb-6 font-bold" > QR Code Scanner Demo </ h2 > < qrcode-stream @ …" at bounding box center [128, 147] width 209 height 208
click at [32, 11] on button "Save" at bounding box center [35, 10] width 15 height 8
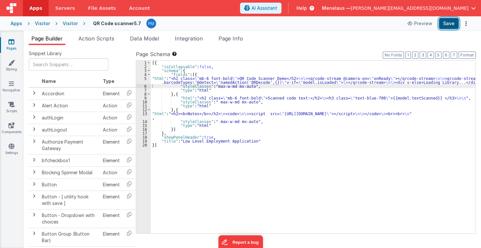
click at [445, 23] on button "Save" at bounding box center [449, 23] width 20 height 11
click at [191, 84] on div "[{ "isCollapsable" : false , "schema" : { "fields" : [{ "html" : "<h2 class= \"…" at bounding box center [313, 151] width 324 height 181
click at [139, 81] on div "5" at bounding box center [143, 80] width 15 height 8
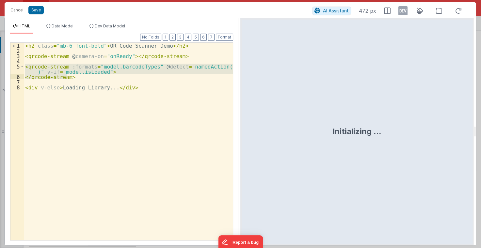
drag, startPoint x: 24, startPoint y: 65, endPoint x: 76, endPoint y: 75, distance: 52.8
click at [76, 75] on div "< h2 class = "mb-6 font-bold" > QR Code Scanner Demo </ h2 > < qrcode-stream @ …" at bounding box center [128, 147] width 209 height 208
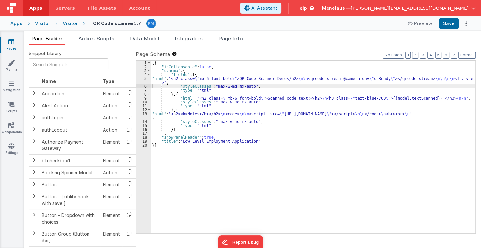
click at [255, 79] on div "[{ "isCollapsable" : false , "schema" : { "fields" : [{ "html" : "<h2 class= \"…" at bounding box center [313, 151] width 324 height 181
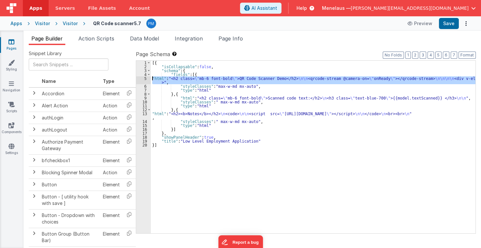
click at [140, 79] on div "5" at bounding box center [143, 80] width 15 height 8
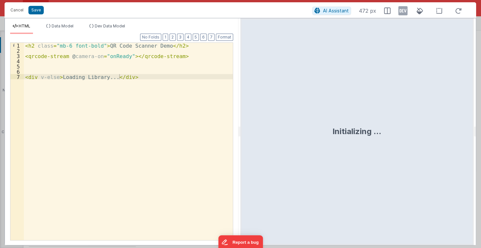
click at [37, 66] on div "< h2 class = "mb-6 font-bold" > QR Code Scanner Demo </ h2 > < qrcode-stream @ …" at bounding box center [128, 147] width 209 height 208
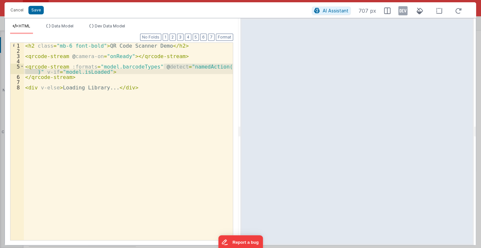
drag, startPoint x: 164, startPoint y: 65, endPoint x: 40, endPoint y: 73, distance: 123.3
click at [40, 73] on div "< h2 class = "mb-6 font-bold" > QR Code Scanner Demo </ h2 > < qrcode-stream @ …" at bounding box center [128, 147] width 209 height 208
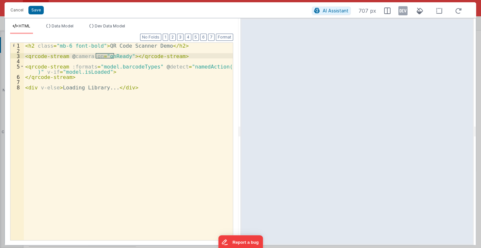
drag, startPoint x: 95, startPoint y: 56, endPoint x: 115, endPoint y: 56, distance: 19.6
click at [115, 56] on div "< h2 class = "mb-6 font-bold" > QR Code Scanner Demo </ h2 > < qrcode-stream @ …" at bounding box center [128, 147] width 209 height 208
click at [95, 55] on div "< h2 class = "mb-6 font-bold" > QR Code Scanner Demo </ h2 > < qrcode-stream @ …" at bounding box center [128, 147] width 209 height 208
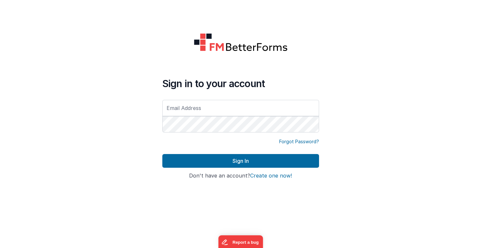
type input "[PERSON_NAME][EMAIL_ADDRESS][DOMAIN_NAME]"
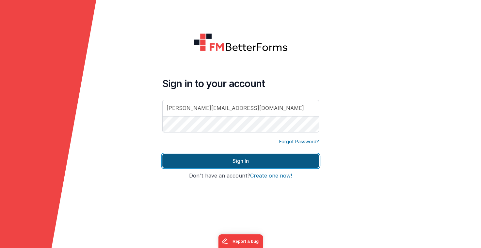
click at [233, 159] on button "Sign In" at bounding box center [240, 161] width 157 height 14
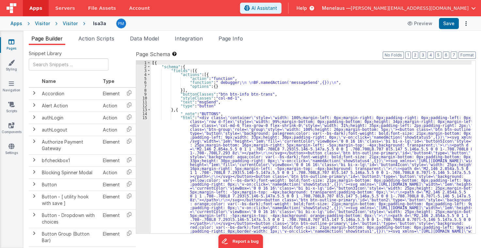
click at [69, 24] on div "Visitor" at bounding box center [70, 23] width 15 height 7
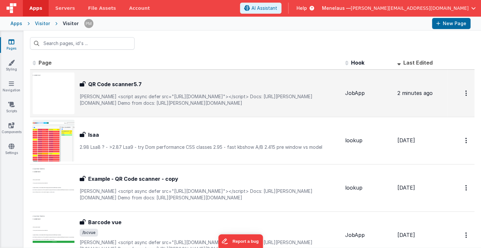
click at [124, 88] on h3 "QR Code scanner5.7" at bounding box center [115, 84] width 54 height 8
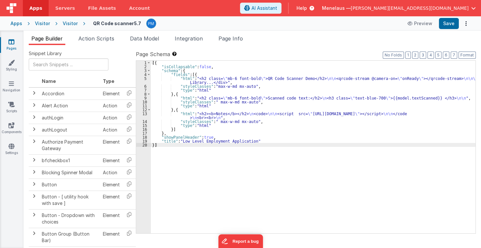
click at [229, 80] on div "[{ "isCollapsable" : false , "schema" : { "fields" : [{ "html" : "<h2 class= \"…" at bounding box center [313, 151] width 324 height 181
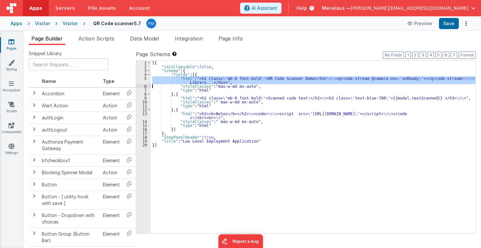
click at [145, 83] on div "5" at bounding box center [143, 80] width 15 height 8
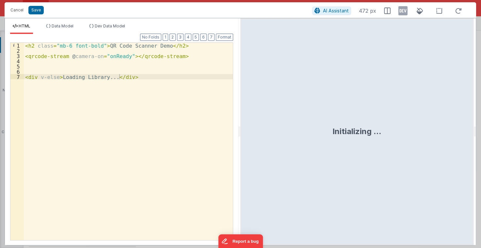
click at [132, 70] on div "< h2 class = "mb-6 font-bold" > QR Code Scanner Demo </ h2 > < qrcode-stream @ …" at bounding box center [128, 147] width 209 height 208
click at [68, 69] on div "< h2 class = "mb-6 font-bold" > QR Code Scanner Demo </ h2 > < qrcode-stream @ …" at bounding box center [128, 147] width 209 height 208
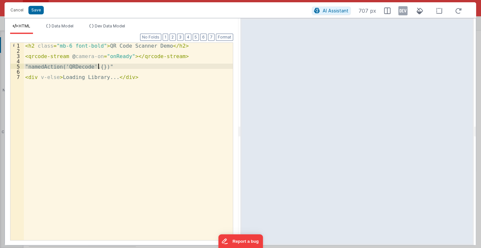
drag, startPoint x: 25, startPoint y: 65, endPoint x: 111, endPoint y: 65, distance: 86.2
click at [111, 65] on div "< h2 class = "mb-6 font-bold" > QR Code Scanner Demo </ h2 > < qrcode-stream @ …" at bounding box center [128, 147] width 209 height 208
click at [20, 11] on button "Cancel" at bounding box center [17, 10] width 20 height 9
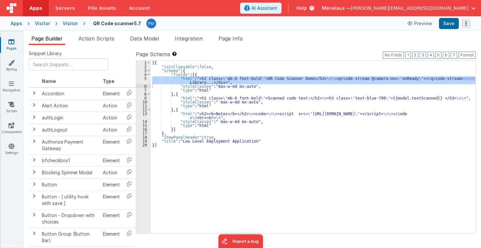
click at [466, 24] on icon "Options" at bounding box center [465, 24] width 9 height 0
click at [453, 47] on link "Rollback" at bounding box center [441, 49] width 57 height 12
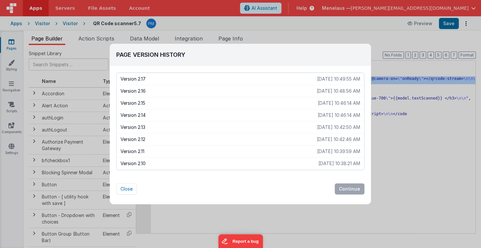
click at [136, 102] on p "Version 2.15" at bounding box center [218, 103] width 197 height 7
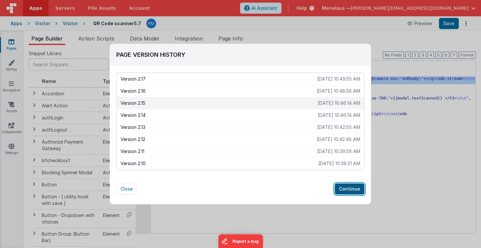
click at [351, 189] on button "Continue" at bounding box center [350, 188] width 30 height 11
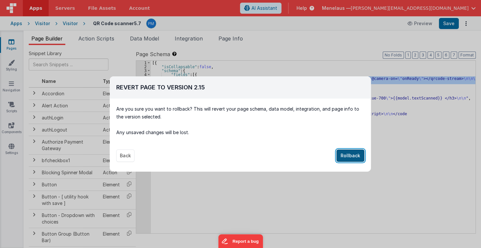
click at [345, 155] on button "Rollback" at bounding box center [350, 156] width 28 height 12
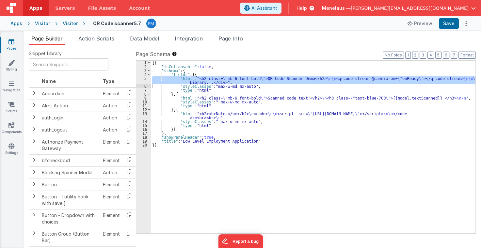
click at [349, 156] on div "[{ "isCollapsable" : false , "schema" : { "fields" : [{ "html" : "<h2 class= \"…" at bounding box center [313, 151] width 324 height 181
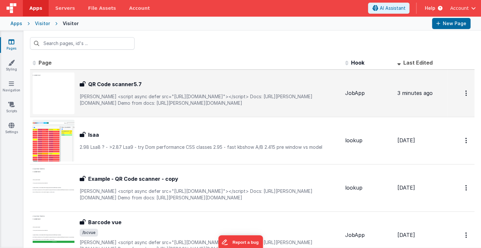
click at [122, 88] on h3 "QR Code scanner5.7" at bounding box center [115, 84] width 54 height 8
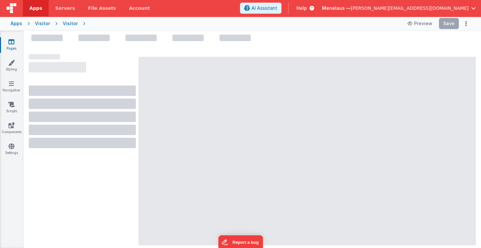
click at [124, 92] on div at bounding box center [82, 91] width 107 height 10
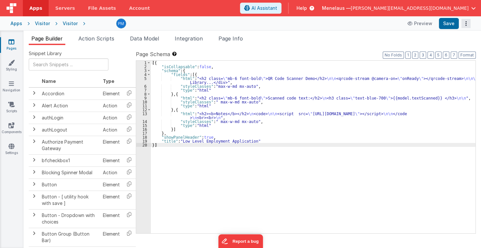
click at [465, 23] on button "Options" at bounding box center [465, 23] width 9 height 9
click at [451, 45] on link "Rollback" at bounding box center [441, 49] width 57 height 12
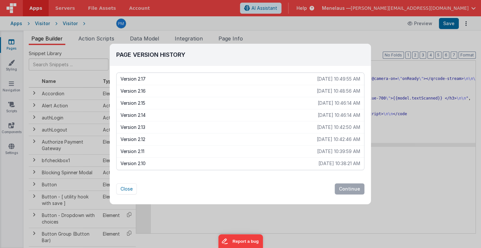
click at [142, 126] on p "Version 2.13" at bounding box center [218, 127] width 197 height 7
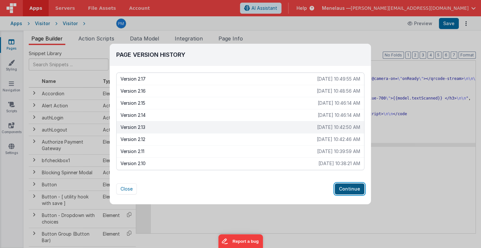
click at [354, 187] on button "Continue" at bounding box center [350, 188] width 30 height 11
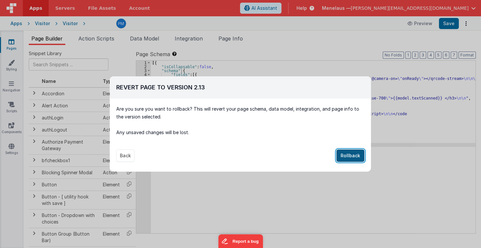
click at [351, 155] on button "Rollback" at bounding box center [350, 156] width 28 height 12
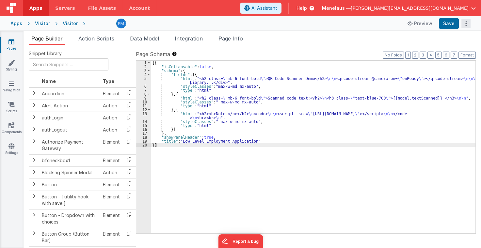
click at [467, 24] on button "Options" at bounding box center [465, 23] width 9 height 9
click at [457, 50] on link "Rollback" at bounding box center [441, 49] width 57 height 12
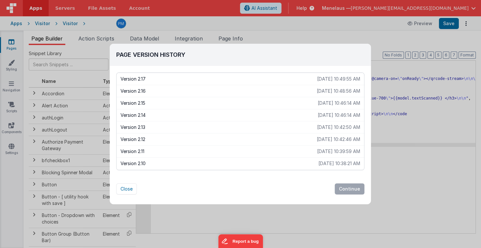
click at [146, 149] on p "Version 2.11" at bounding box center [218, 151] width 197 height 7
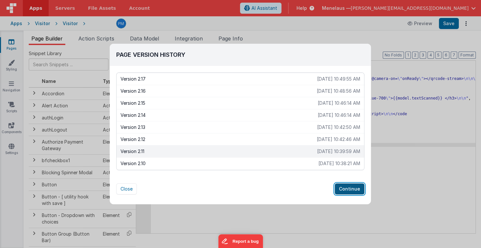
click at [350, 188] on button "Continue" at bounding box center [350, 188] width 30 height 11
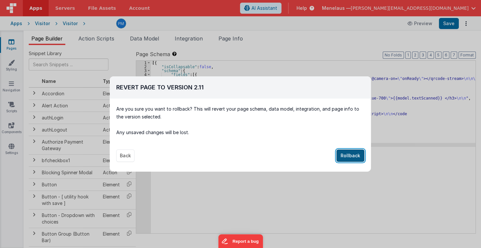
click at [347, 154] on button "Rollback" at bounding box center [350, 156] width 28 height 12
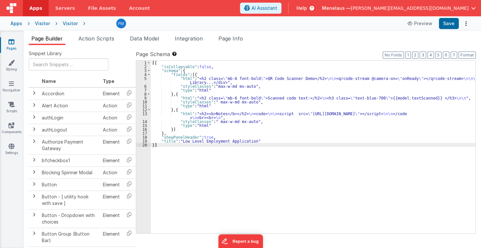
click at [347, 154] on div "[{ "isCollapsable" : false , "schema" : { "fields" : [{ "html" : "<h2 class= \"…" at bounding box center [313, 151] width 324 height 181
click at [465, 24] on icon "Options" at bounding box center [465, 24] width 9 height 0
click at [449, 48] on link "Rollback" at bounding box center [441, 49] width 57 height 12
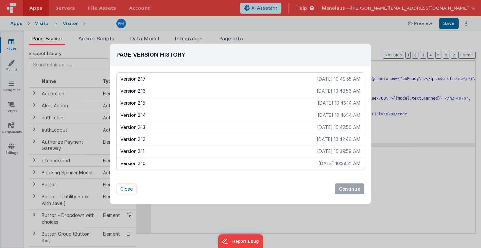
click at [131, 163] on p "Version 2.10" at bounding box center [219, 163] width 198 height 7
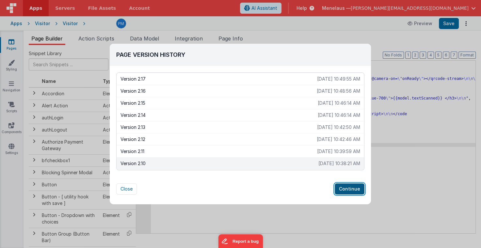
click at [347, 188] on button "Continue" at bounding box center [350, 188] width 30 height 11
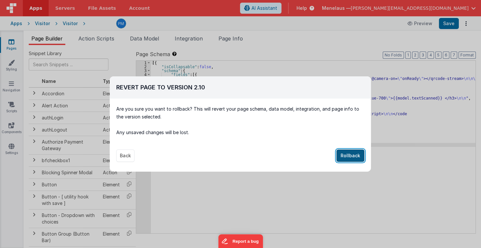
click at [349, 155] on button "Rollback" at bounding box center [350, 156] width 28 height 12
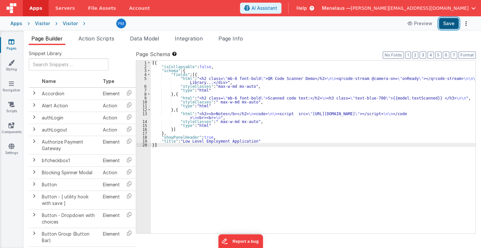
click at [453, 23] on button "Save" at bounding box center [449, 23] width 20 height 11
click at [145, 81] on div "5" at bounding box center [143, 80] width 15 height 8
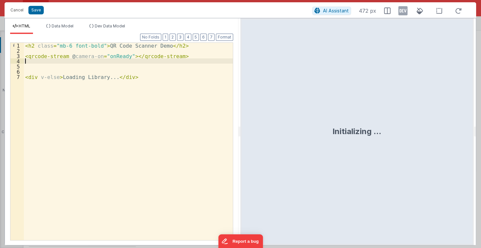
click at [51, 63] on div "< h2 class = "mb-6 font-bold" > QR Code Scanner Demo </ h2 > < qrcode-stream @ …" at bounding box center [128, 147] width 209 height 208
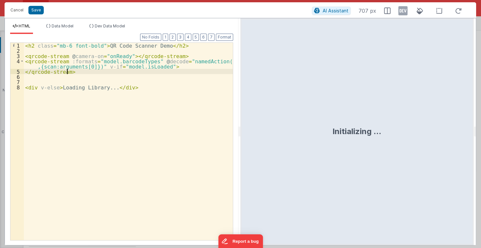
click at [172, 100] on div "< h2 class = "mb-6 font-bold" > QR Code Scanner Demo </ h2 > < qrcode-stream @ …" at bounding box center [128, 147] width 209 height 208
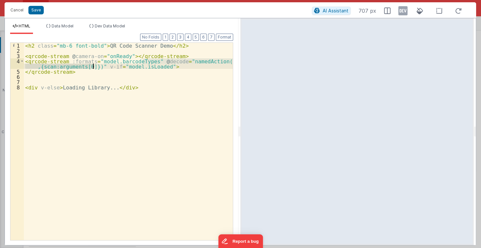
drag, startPoint x: 142, startPoint y: 61, endPoint x: 93, endPoint y: 67, distance: 49.3
click at [93, 67] on div "< h2 class = "mb-6 font-bold" > QR Code Scanner Demo </ h2 > < qrcode-stream @ …" at bounding box center [128, 147] width 209 height 208
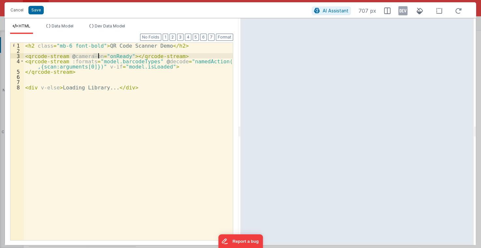
drag, startPoint x: 93, startPoint y: 55, endPoint x: 99, endPoint y: 55, distance: 5.9
click at [99, 55] on div "< h2 class = "mb-6 font-bold" > QR Code Scanner Demo </ h2 > < qrcode-stream @ …" at bounding box center [128, 147] width 209 height 208
click at [174, 110] on div "< h2 class = "mb-6 font-bold" > QR Code Scanner Demo </ h2 > < qrcode-stream @ …" at bounding box center [128, 147] width 209 height 208
drag, startPoint x: 93, startPoint y: 55, endPoint x: 117, endPoint y: 56, distance: 23.6
click at [117, 56] on div "< h2 class = "mb-6 font-bold" > QR Code Scanner Demo </ h2 > < qrcode-stream @ …" at bounding box center [128, 147] width 209 height 208
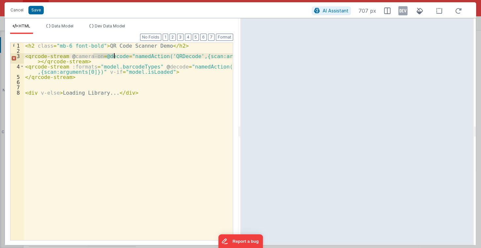
drag, startPoint x: 93, startPoint y: 56, endPoint x: 114, endPoint y: 57, distance: 20.9
click at [114, 57] on div "< h2 class = "mb-6 font-bold" > QR Code Scanner Demo </ h2 > < qrcode-stream @ …" at bounding box center [128, 147] width 209 height 208
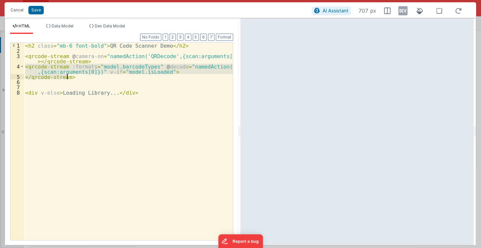
drag, startPoint x: 24, startPoint y: 65, endPoint x: 80, endPoint y: 79, distance: 56.8
click at [80, 79] on div "< h2 class = "mb-6 font-bold" > QR Code Scanner Demo </ h2 > < qrcode-stream @ …" at bounding box center [128, 147] width 209 height 208
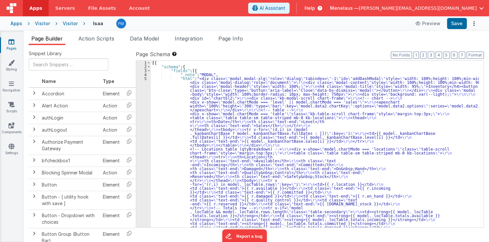
click at [315, 9] on span "Help" at bounding box center [310, 8] width 10 height 7
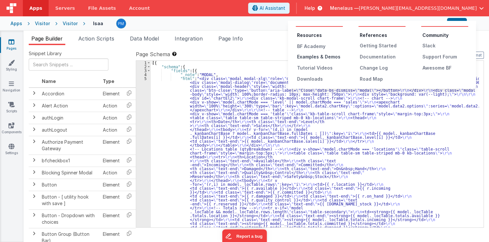
click at [318, 55] on div "Examples & Demos" at bounding box center [320, 57] width 46 height 7
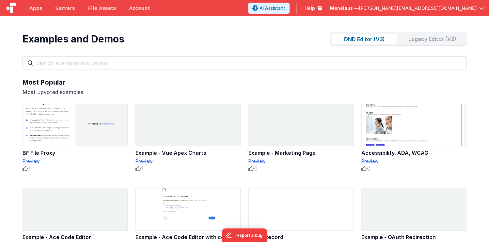
click at [431, 39] on div "Legacy Editor (V2)" at bounding box center [432, 39] width 65 height 10
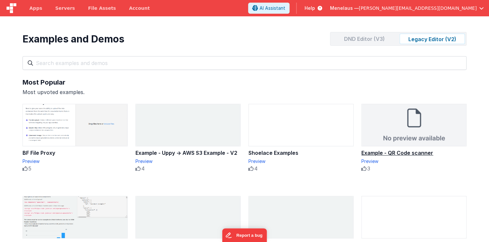
click at [395, 153] on div "Example - QR Code scanner" at bounding box center [413, 153] width 105 height 8
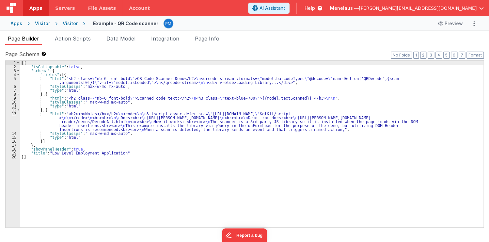
click at [172, 78] on div "[{ "isCollapsable" : false , "schema" : { "fields" : [{ "html" : "<h2 class= \"…" at bounding box center [251, 148] width 463 height 174
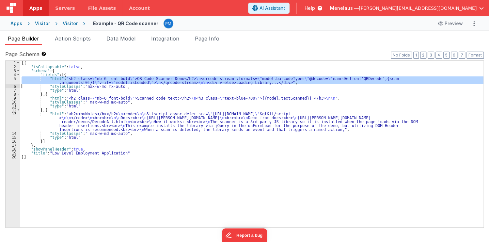
click at [14, 80] on div "5" at bounding box center [13, 80] width 15 height 8
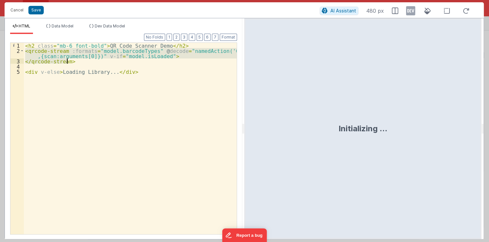
drag, startPoint x: 25, startPoint y: 49, endPoint x: 72, endPoint y: 62, distance: 48.7
click at [72, 62] on div "< h2 class = "mb-6 font-bold" > QR Code Scanner Demo </ h2 > < qrcode-stream :f…" at bounding box center [130, 144] width 213 height 202
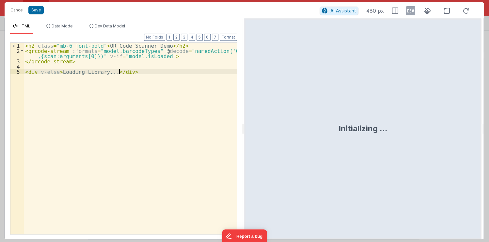
click at [178, 113] on div "< h2 class = "mb-6 font-bold" > QR Code Scanner Demo </ h2 > < qrcode-stream :f…" at bounding box center [130, 144] width 213 height 202
